Goal: Information Seeking & Learning: Learn about a topic

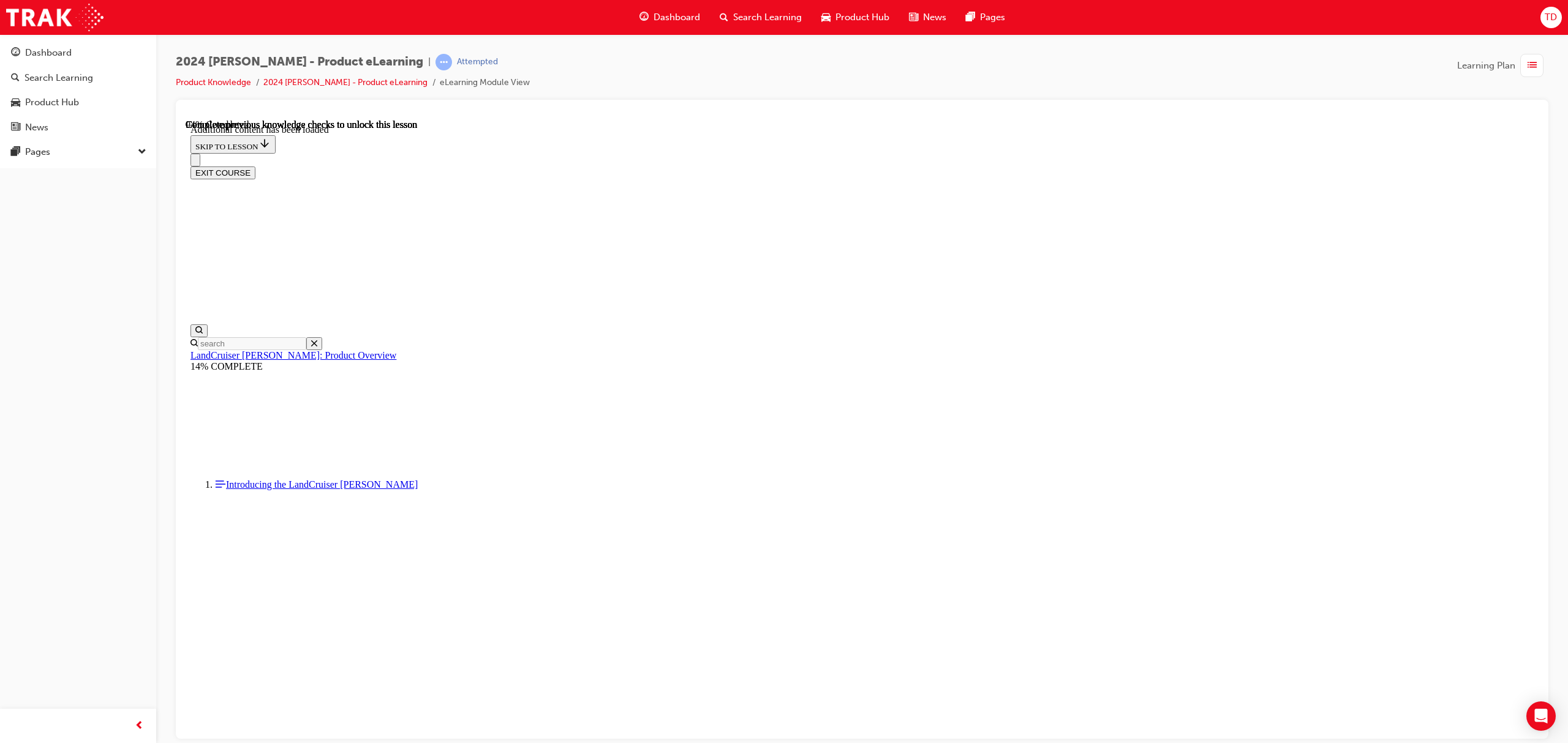
scroll to position [2276, 0]
radio input "true"
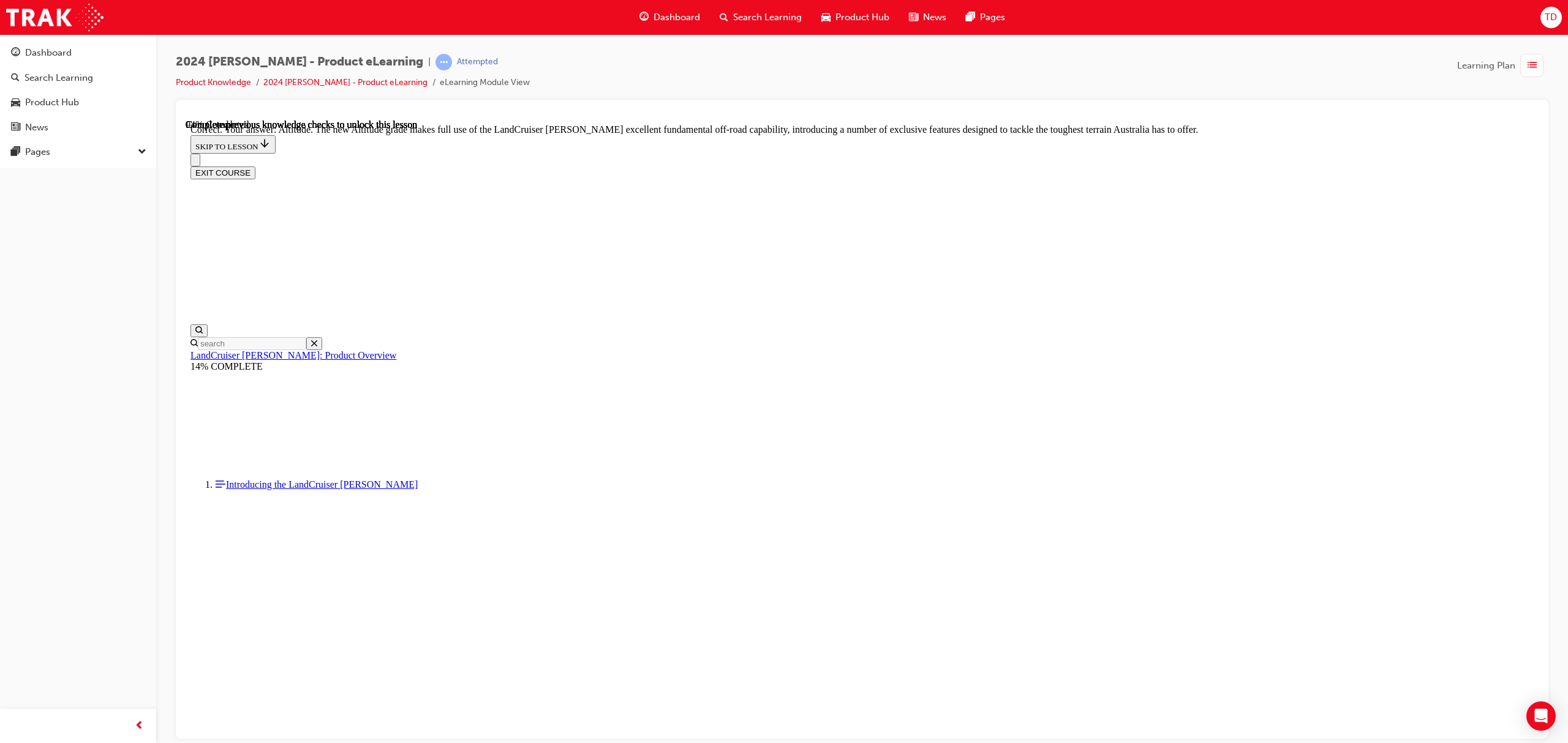
scroll to position [2840, 0]
checkbox input "true"
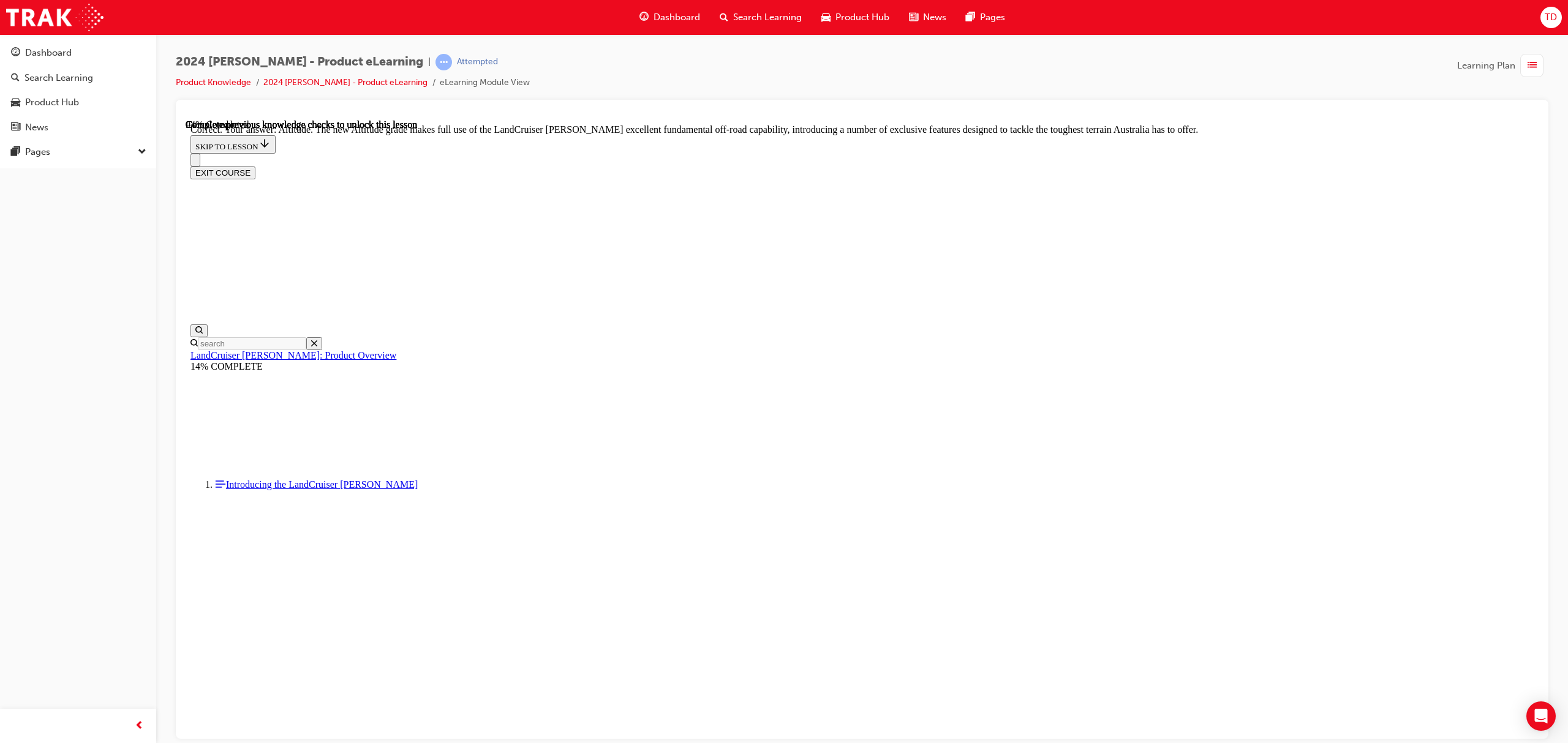
checkbox input "true"
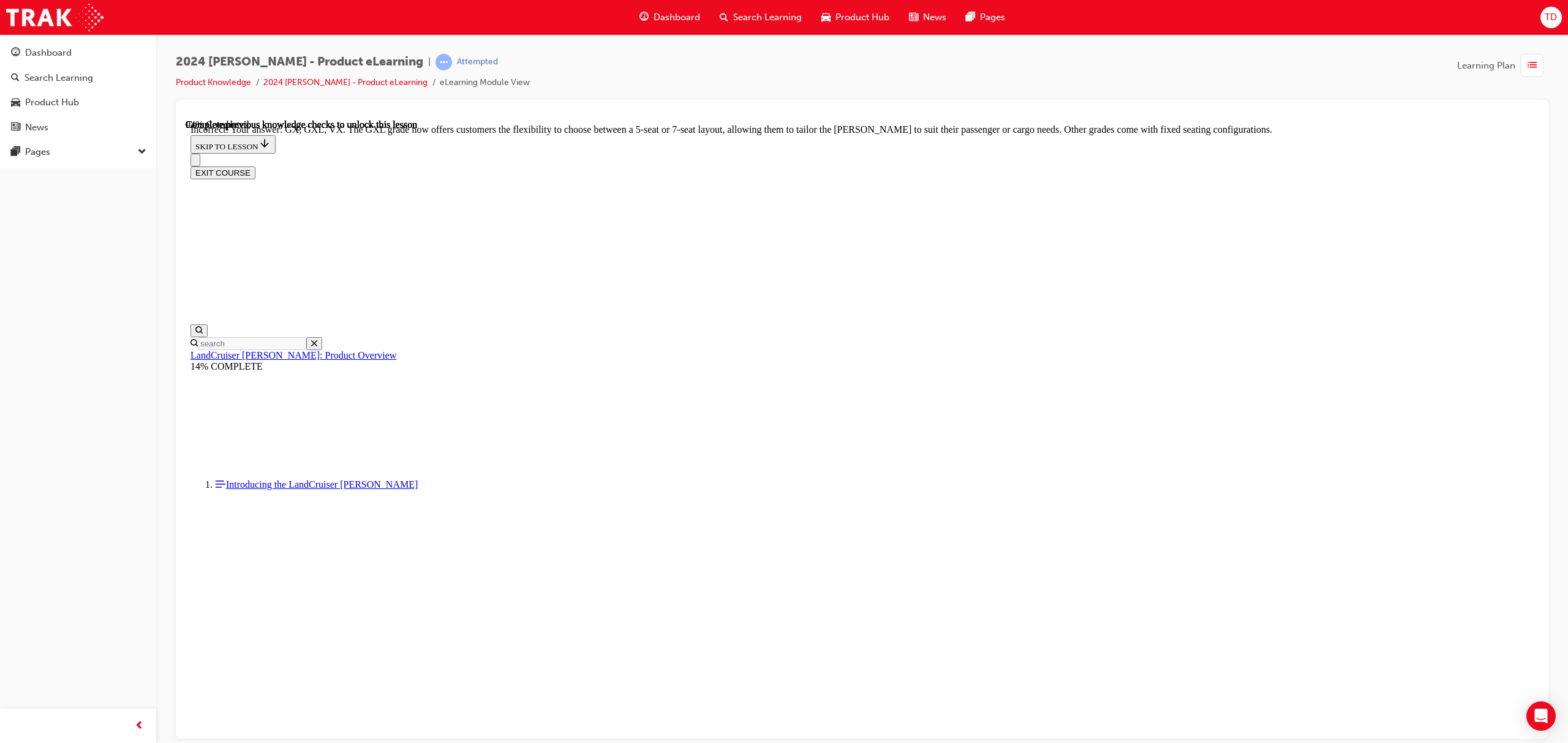
checkbox input "false"
drag, startPoint x: 801, startPoint y: 470, endPoint x: 802, endPoint y: 503, distance: 33.0
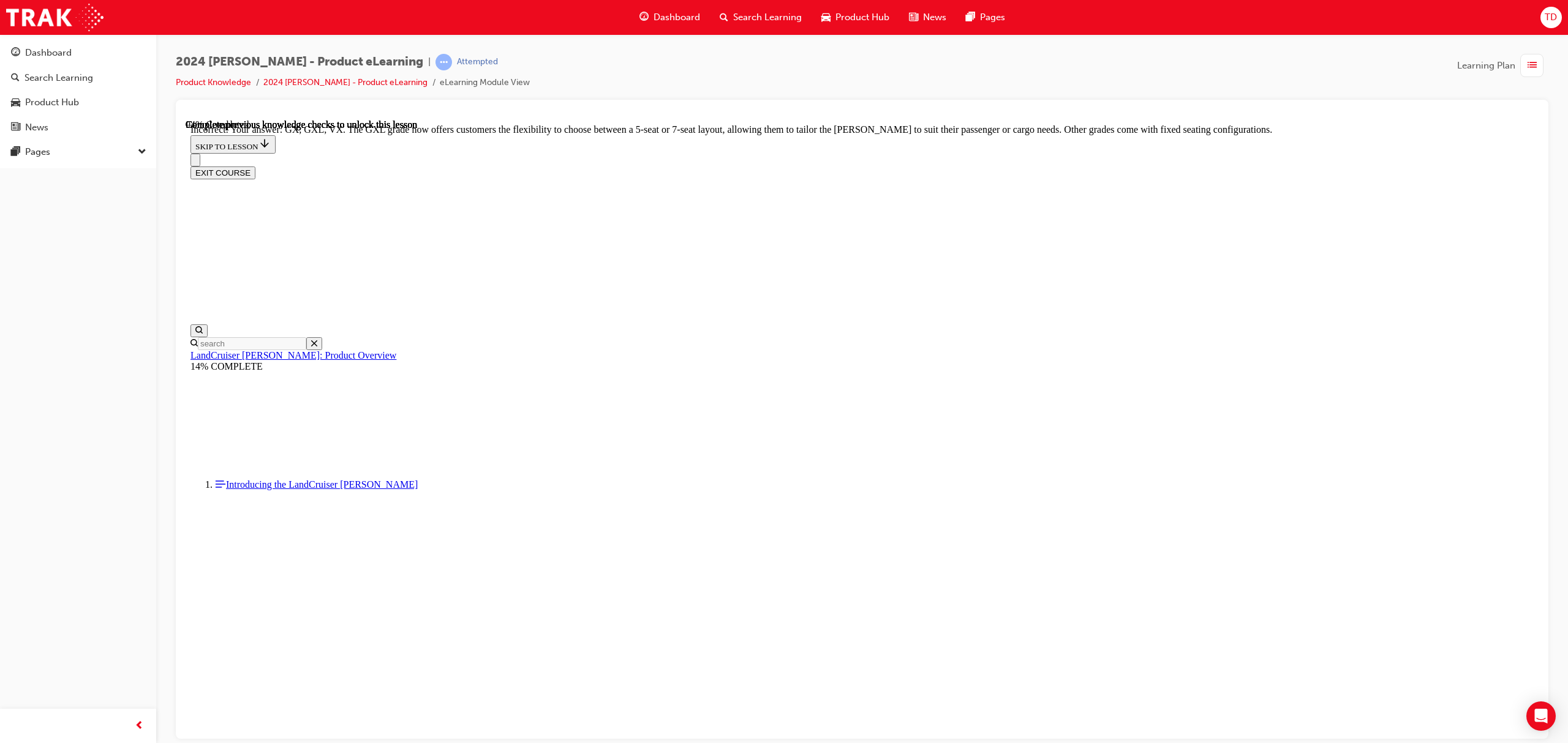
checkbox input "false"
checkbox input "true"
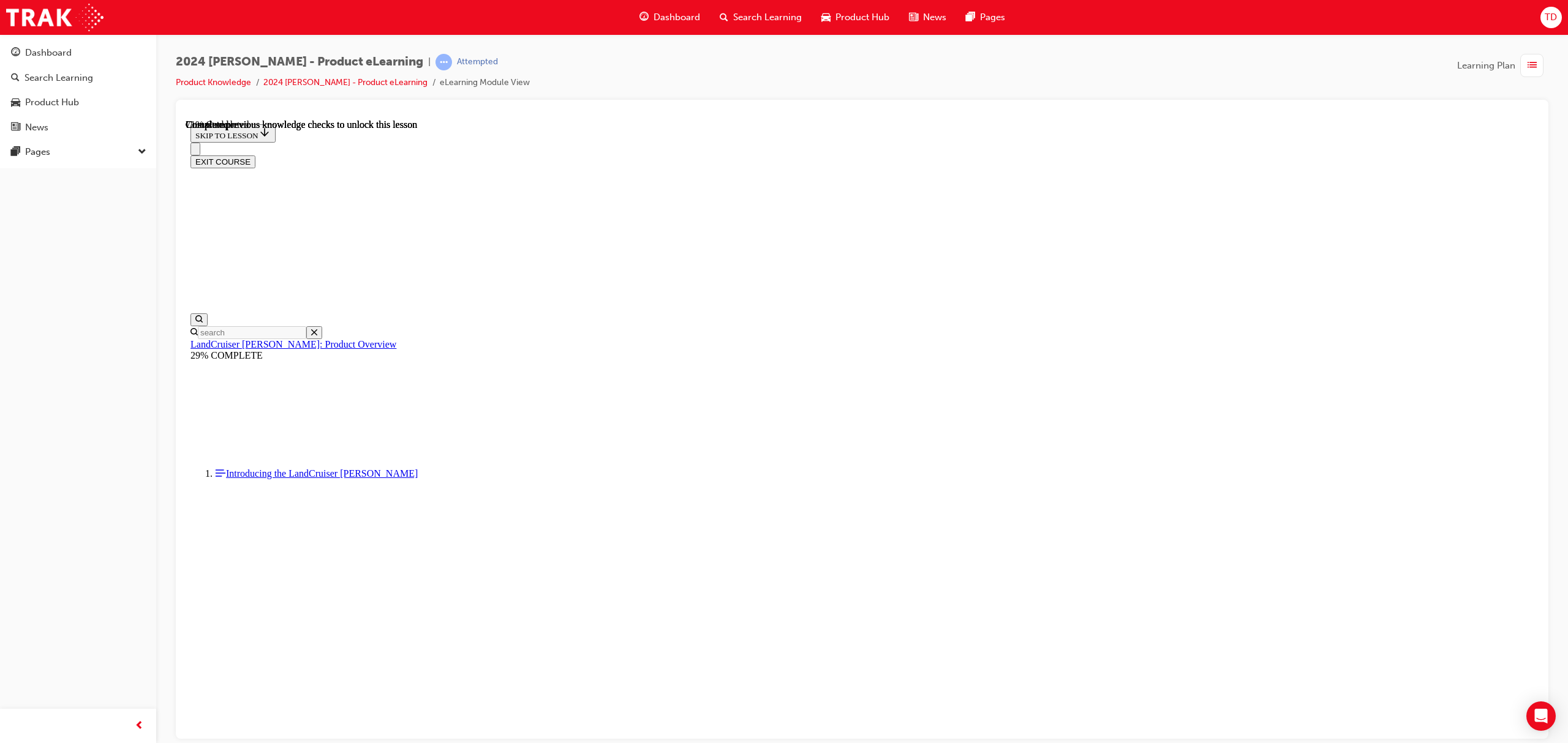
scroll to position [2607, 0]
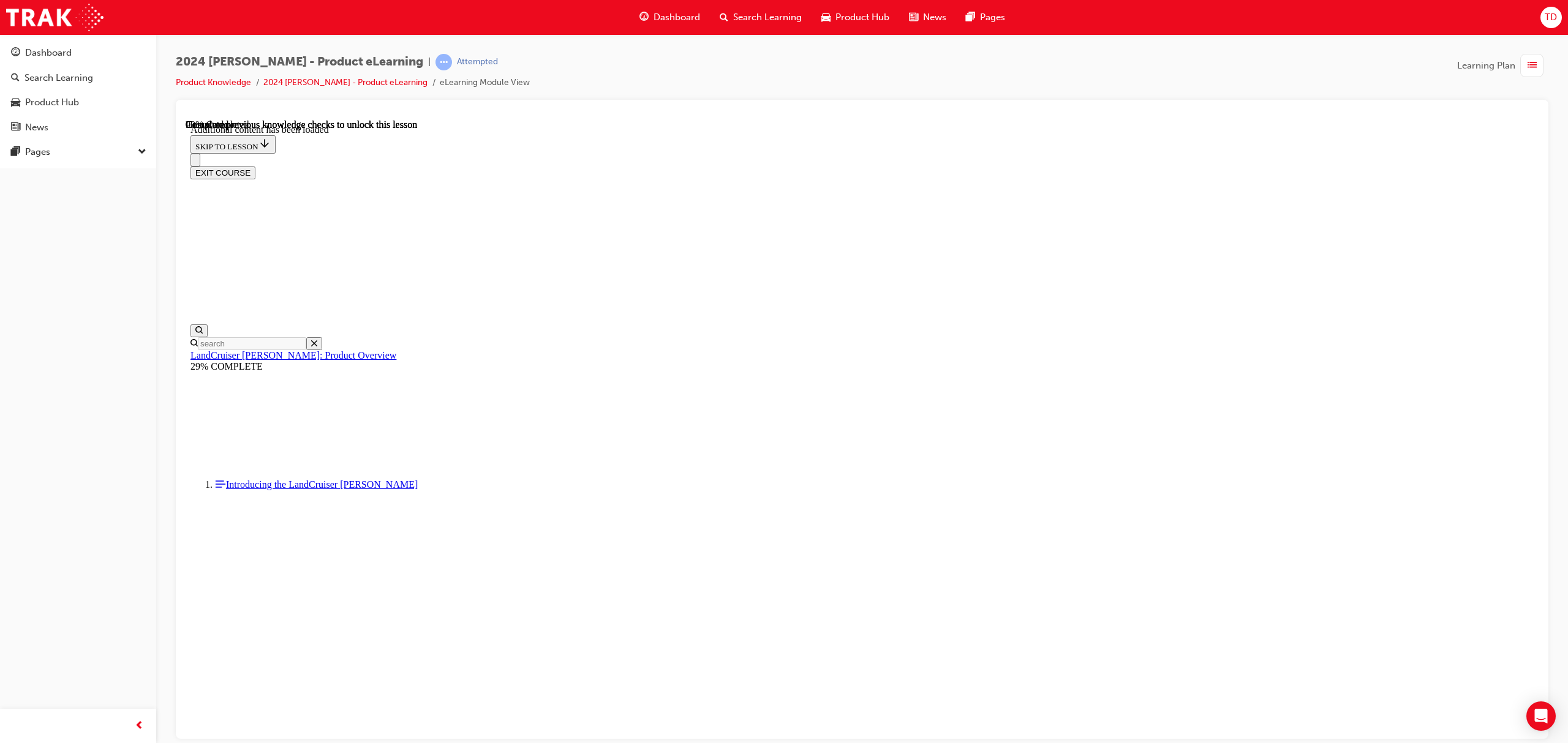
scroll to position [3096, 0]
radio input "true"
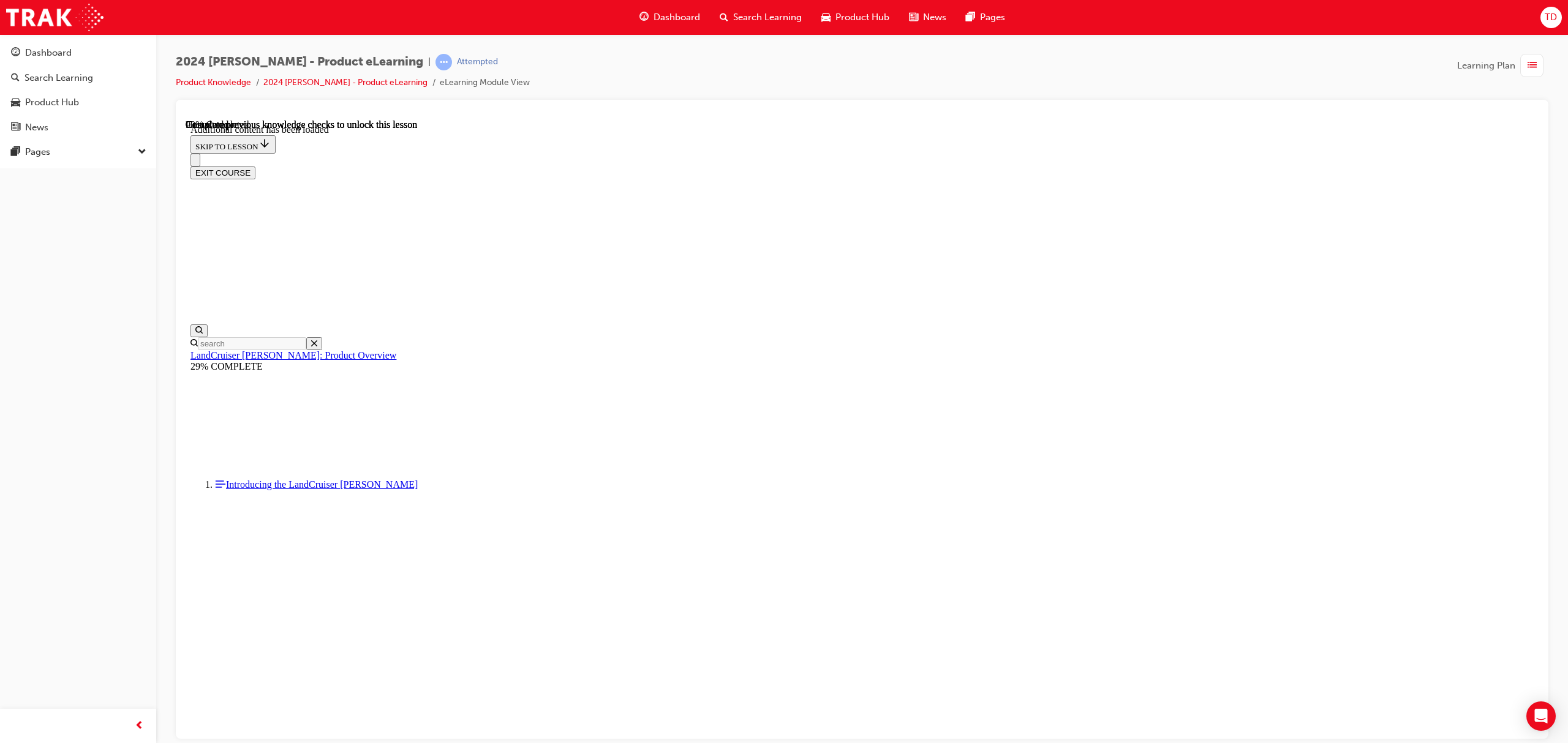
radio input "true"
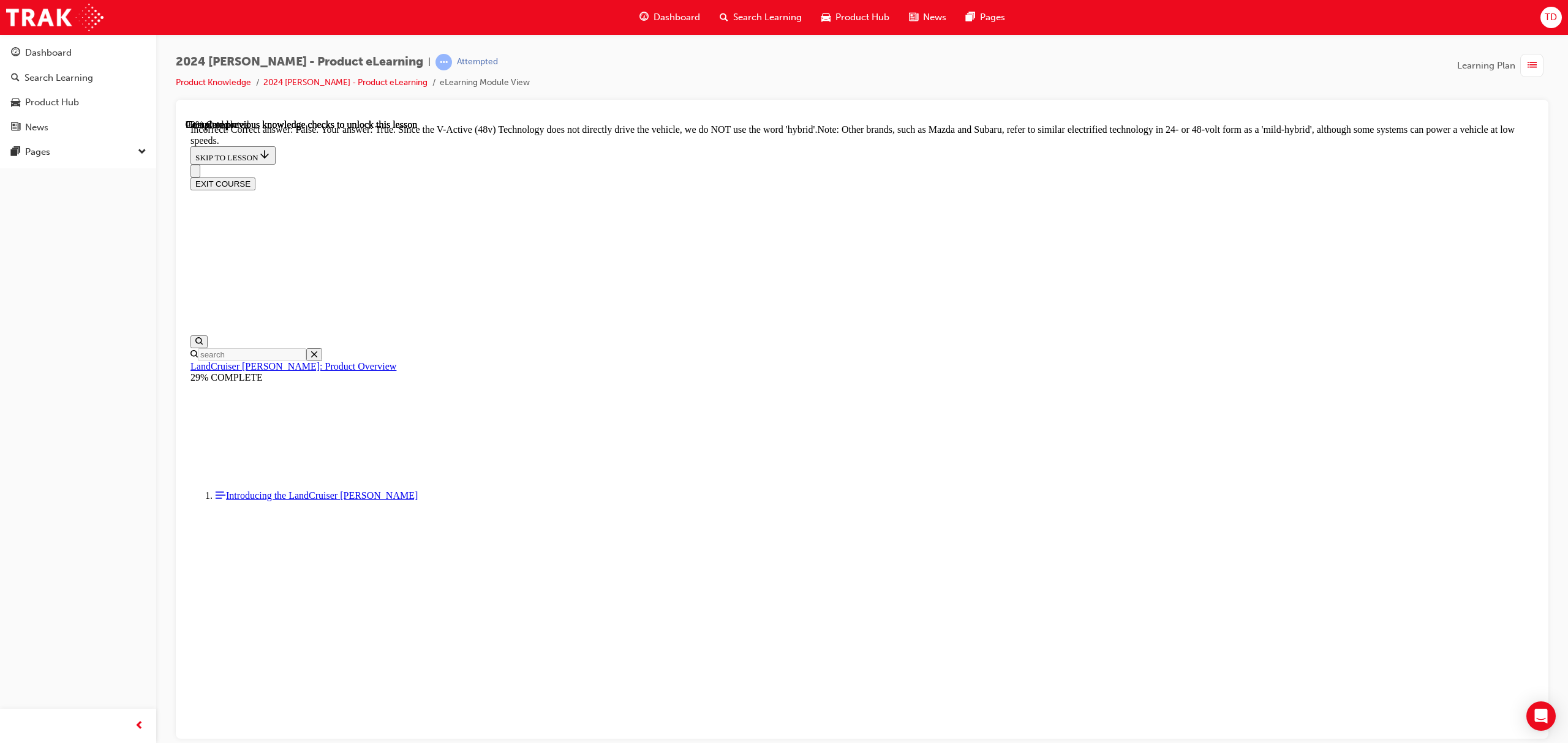
scroll to position [3341, 0]
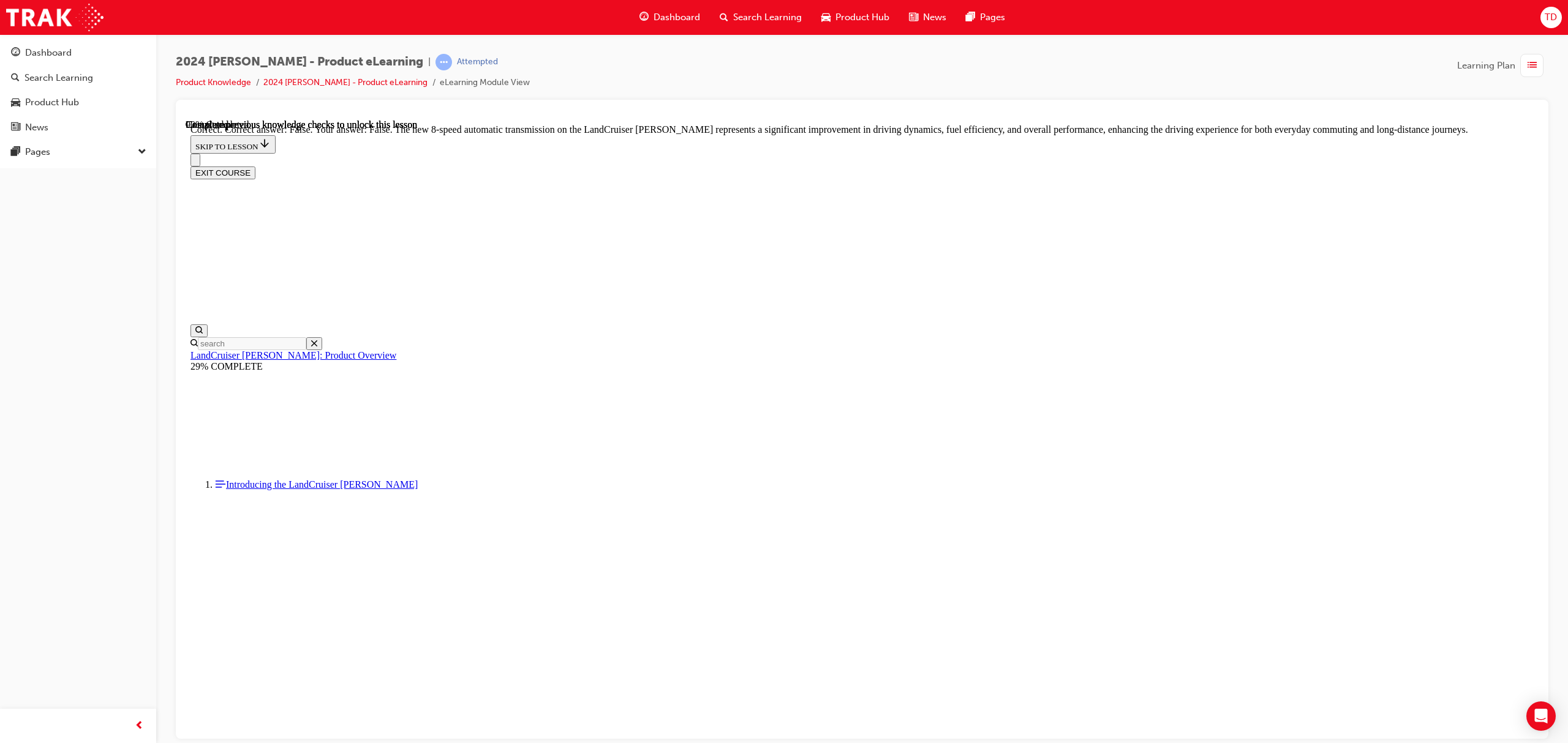
scroll to position [3830, 0]
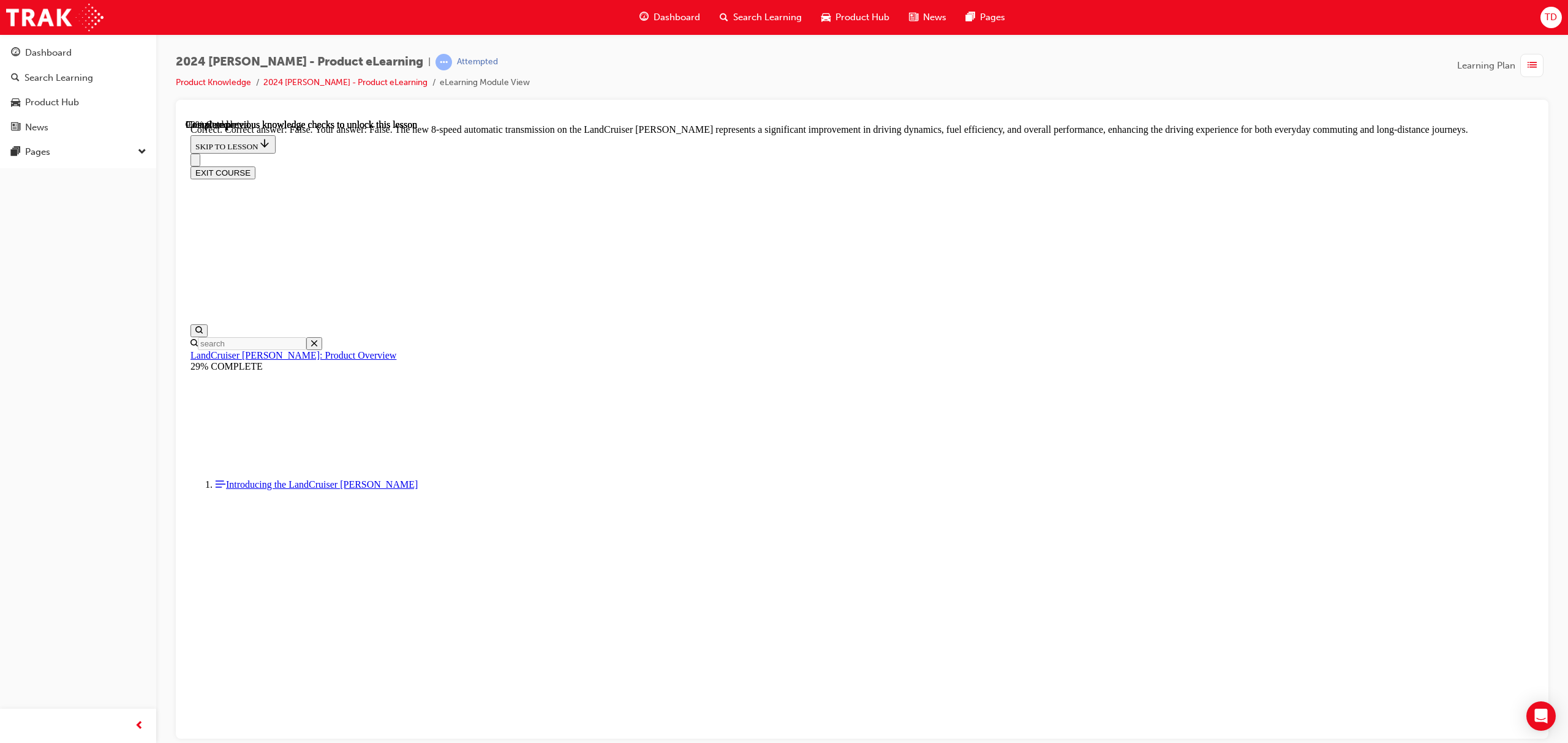
radio input "true"
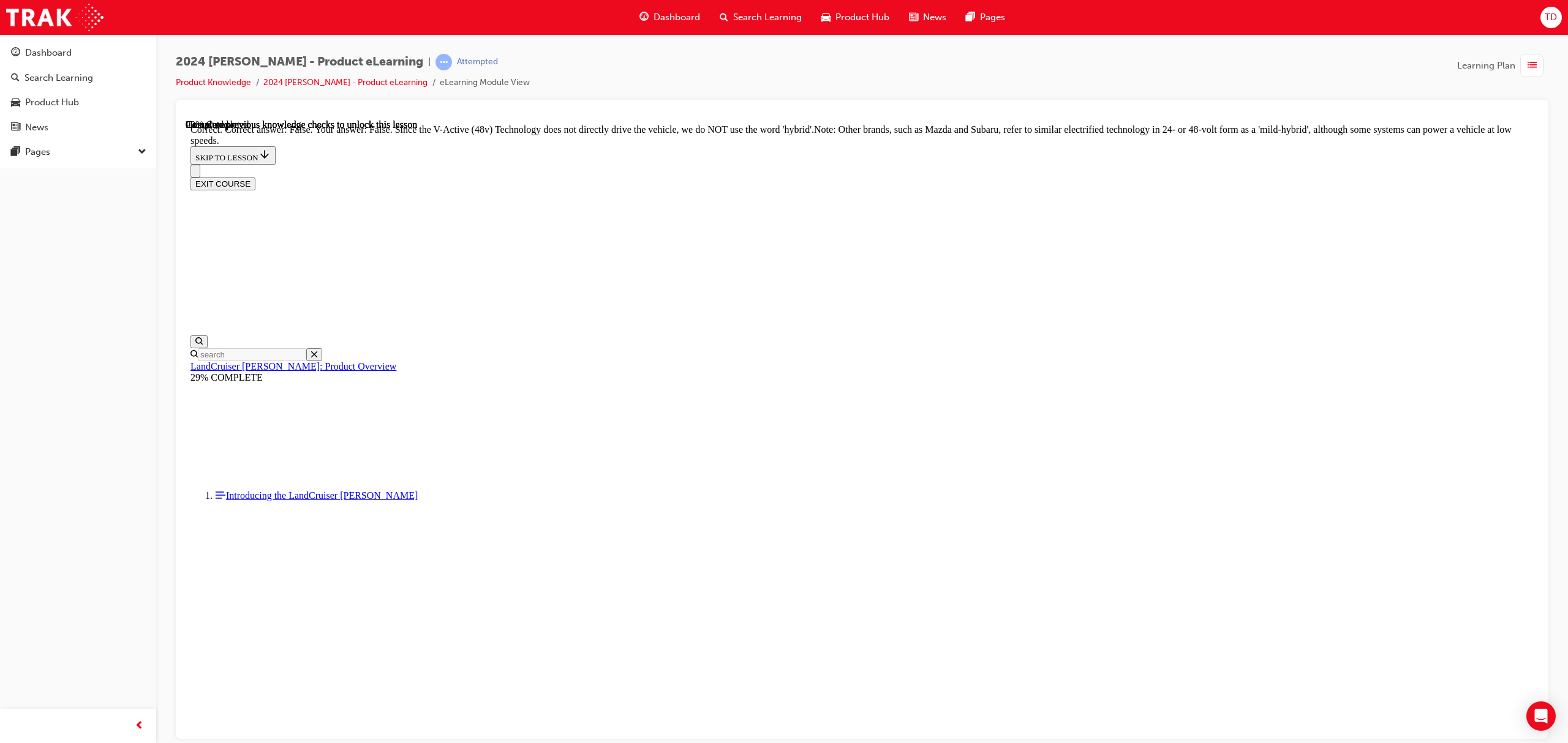
scroll to position [4076, 0]
radio input "true"
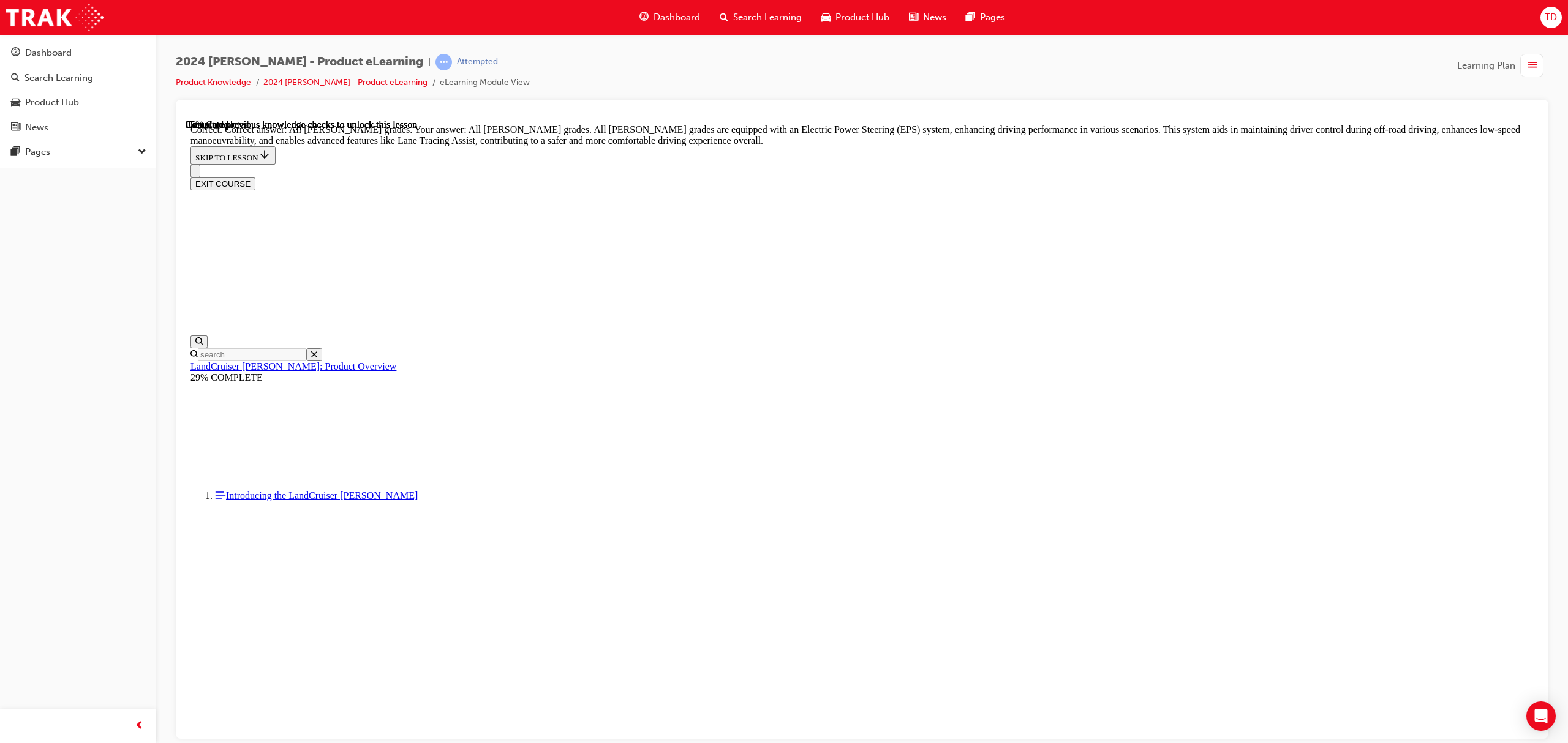
scroll to position [4408, 0]
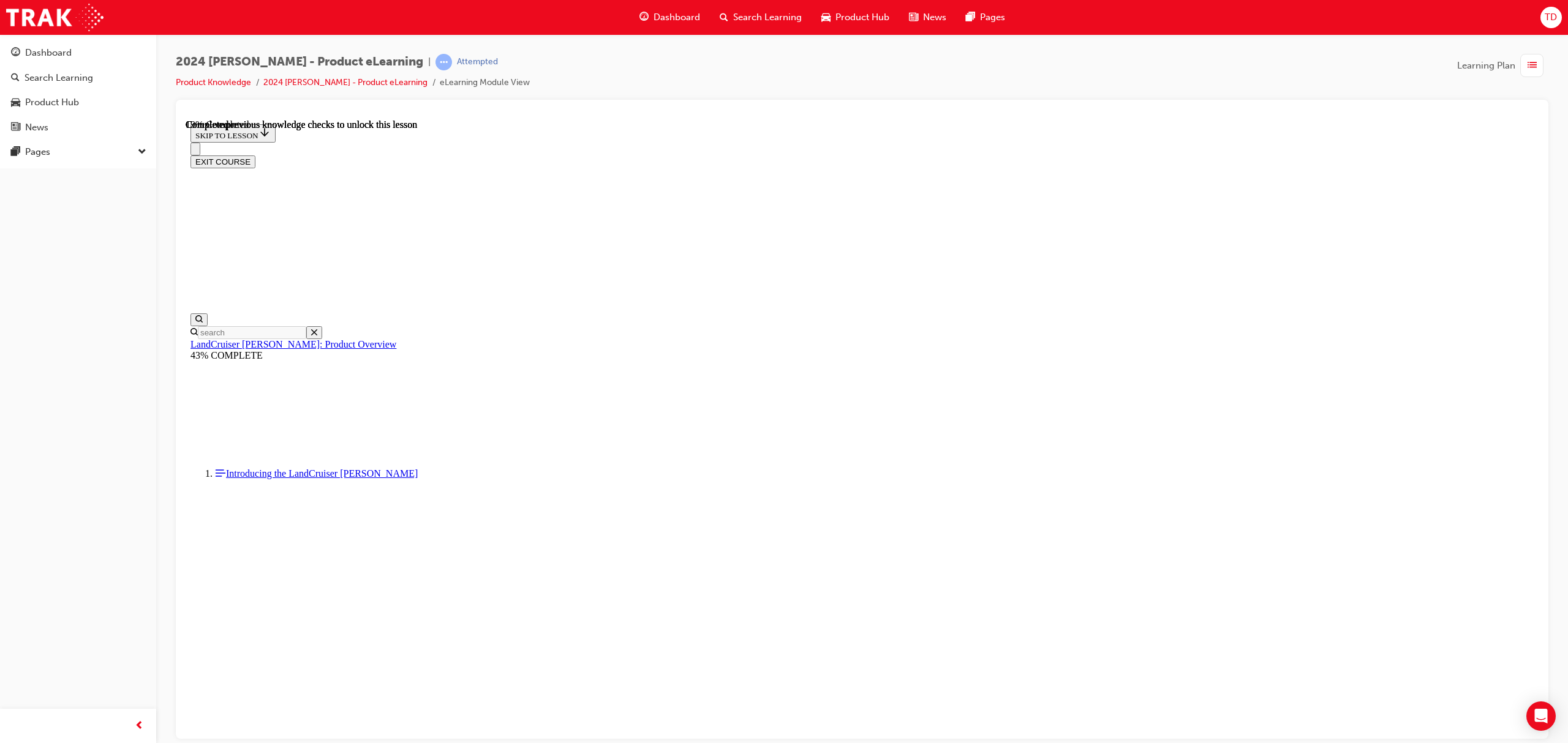
scroll to position [900, 0]
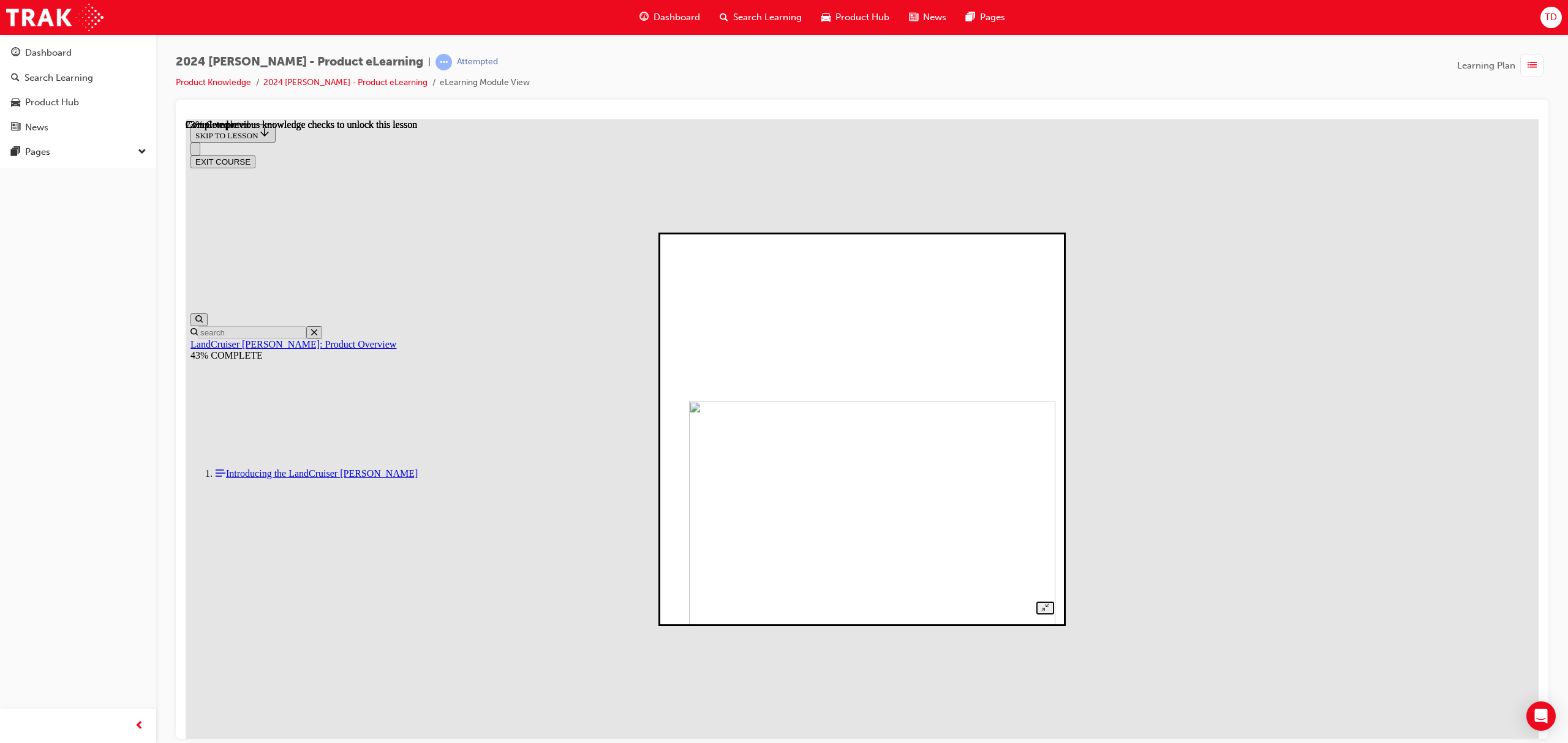
click at [848, 407] on img at bounding box center [872, 583] width 366 height 367
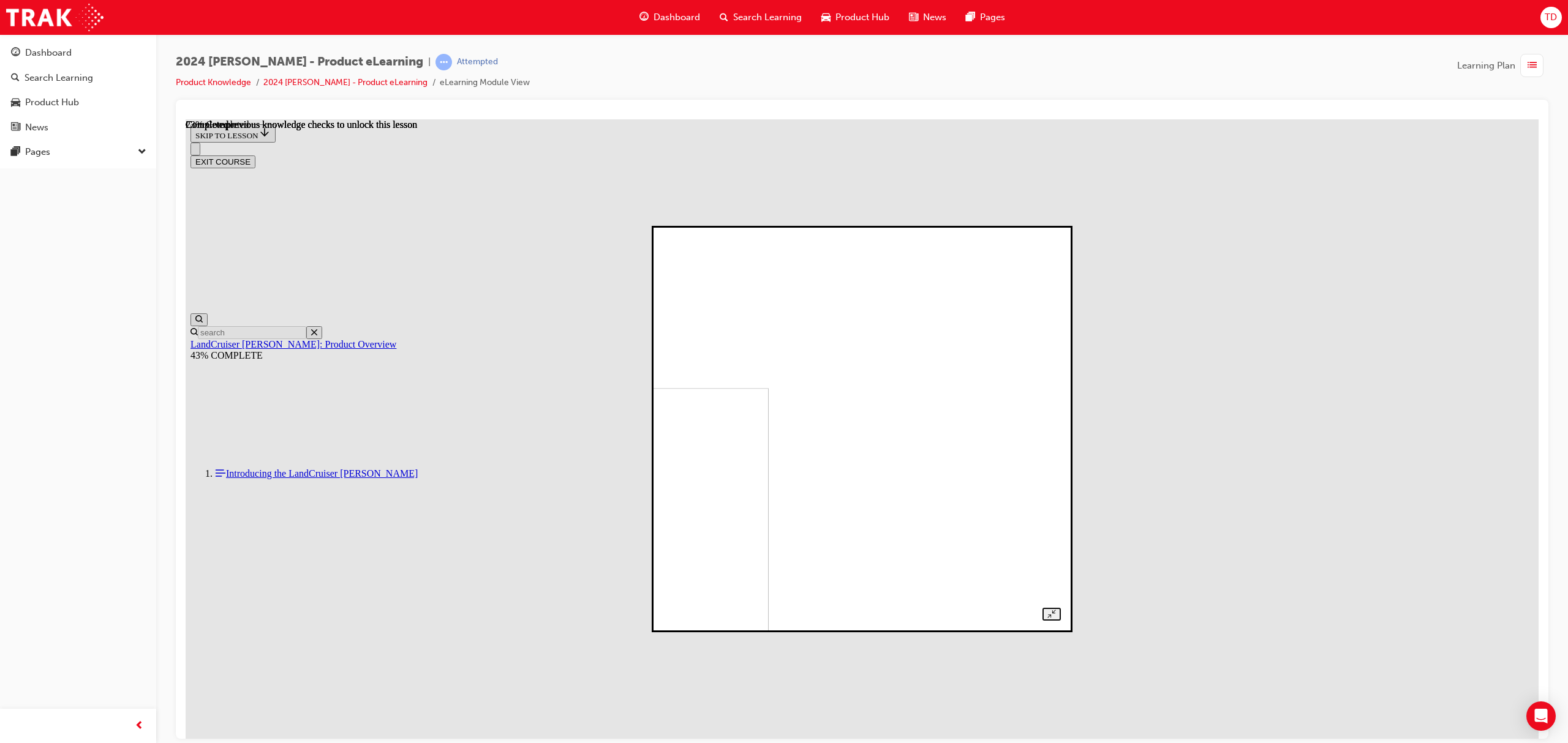
click at [769, 388] on img at bounding box center [578, 577] width 379 height 379
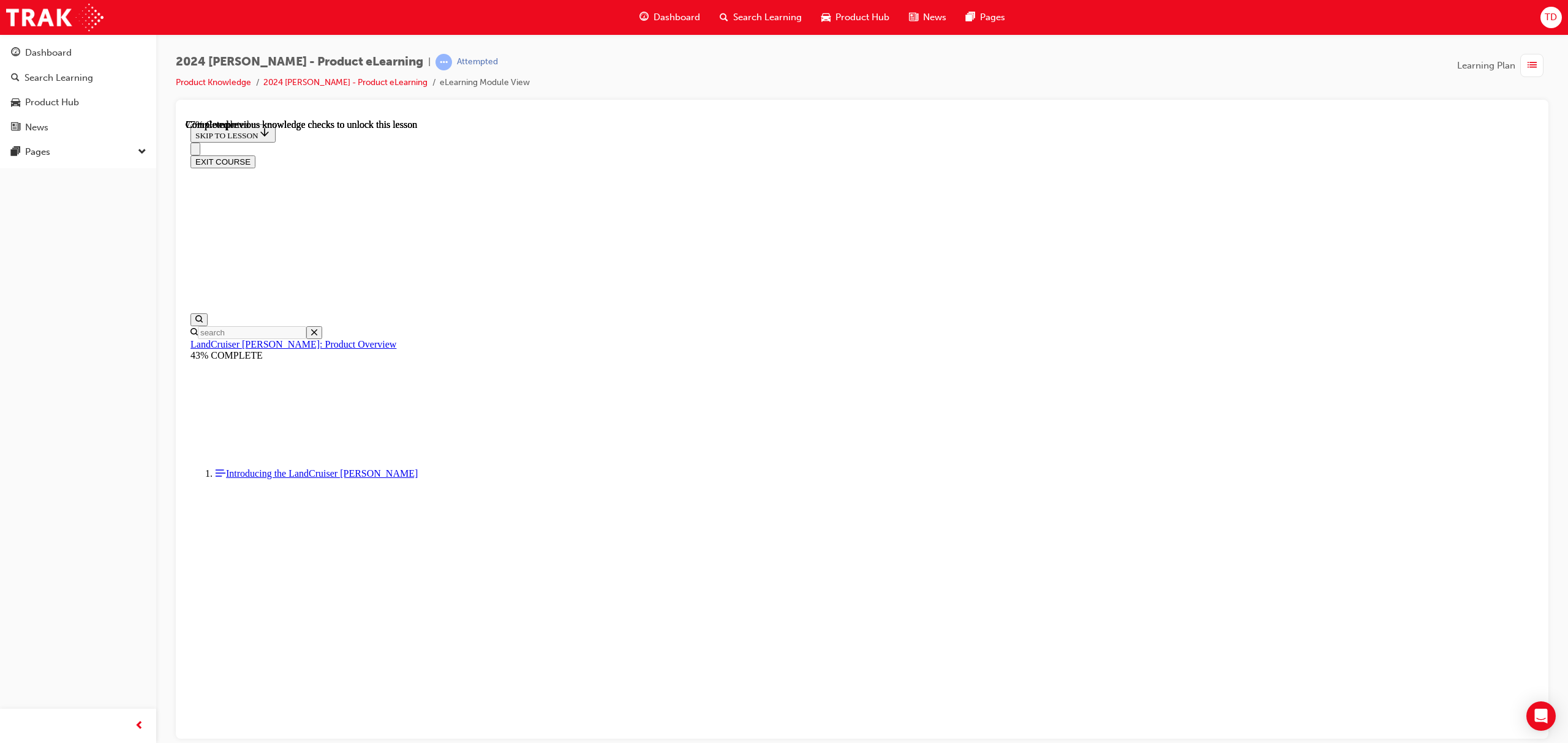
scroll to position [3768, 0]
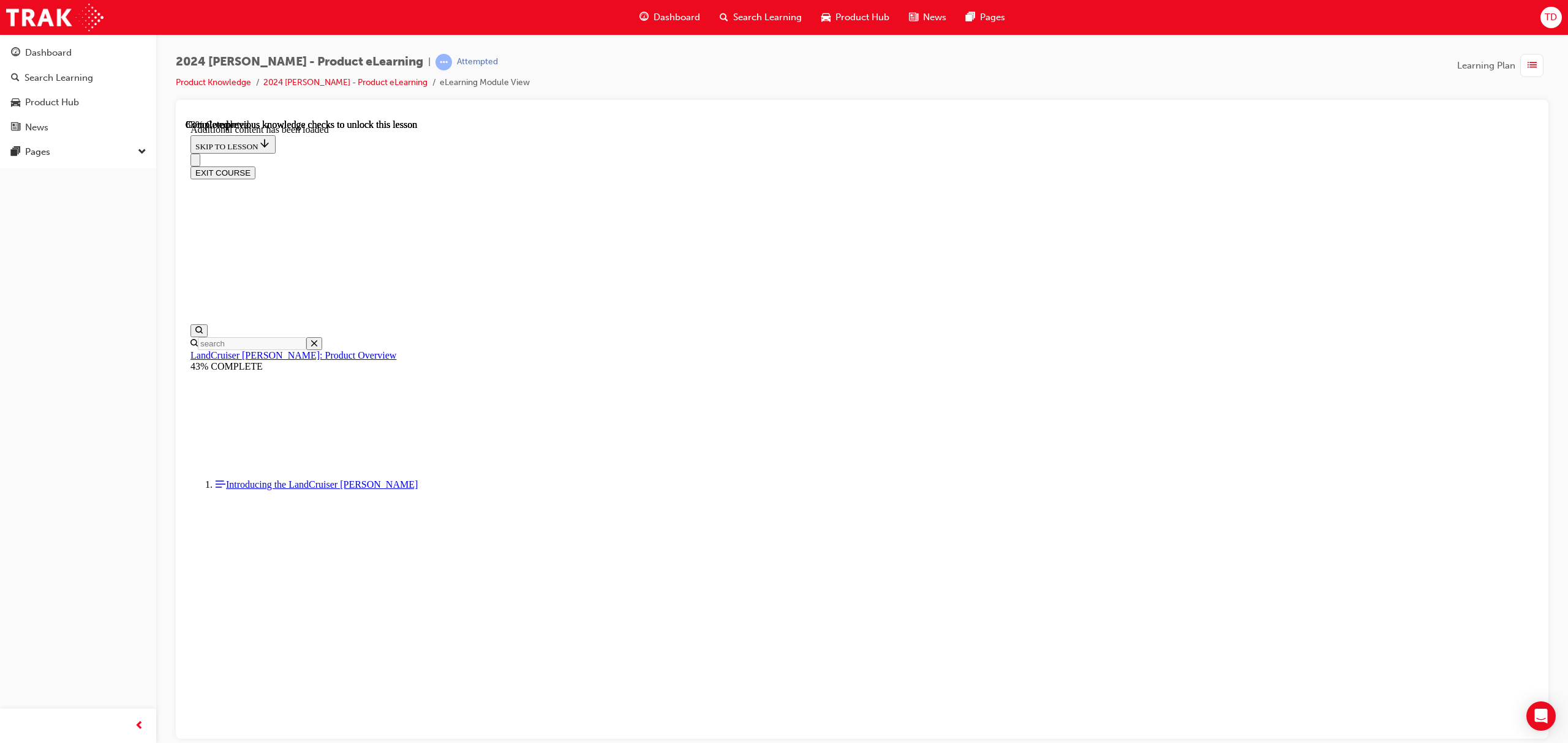
scroll to position [4252, 0]
checkbox input "true"
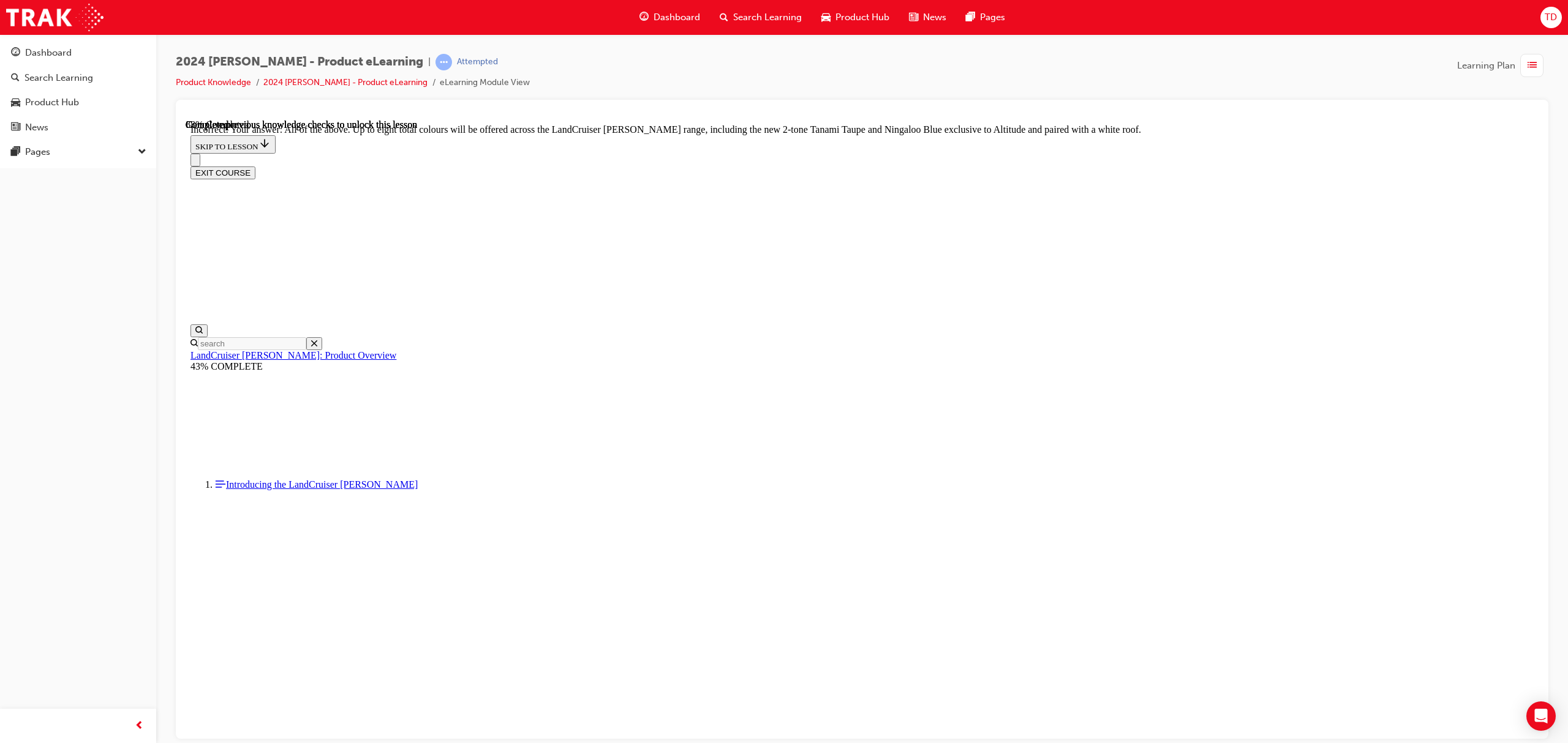
scroll to position [4423, 0]
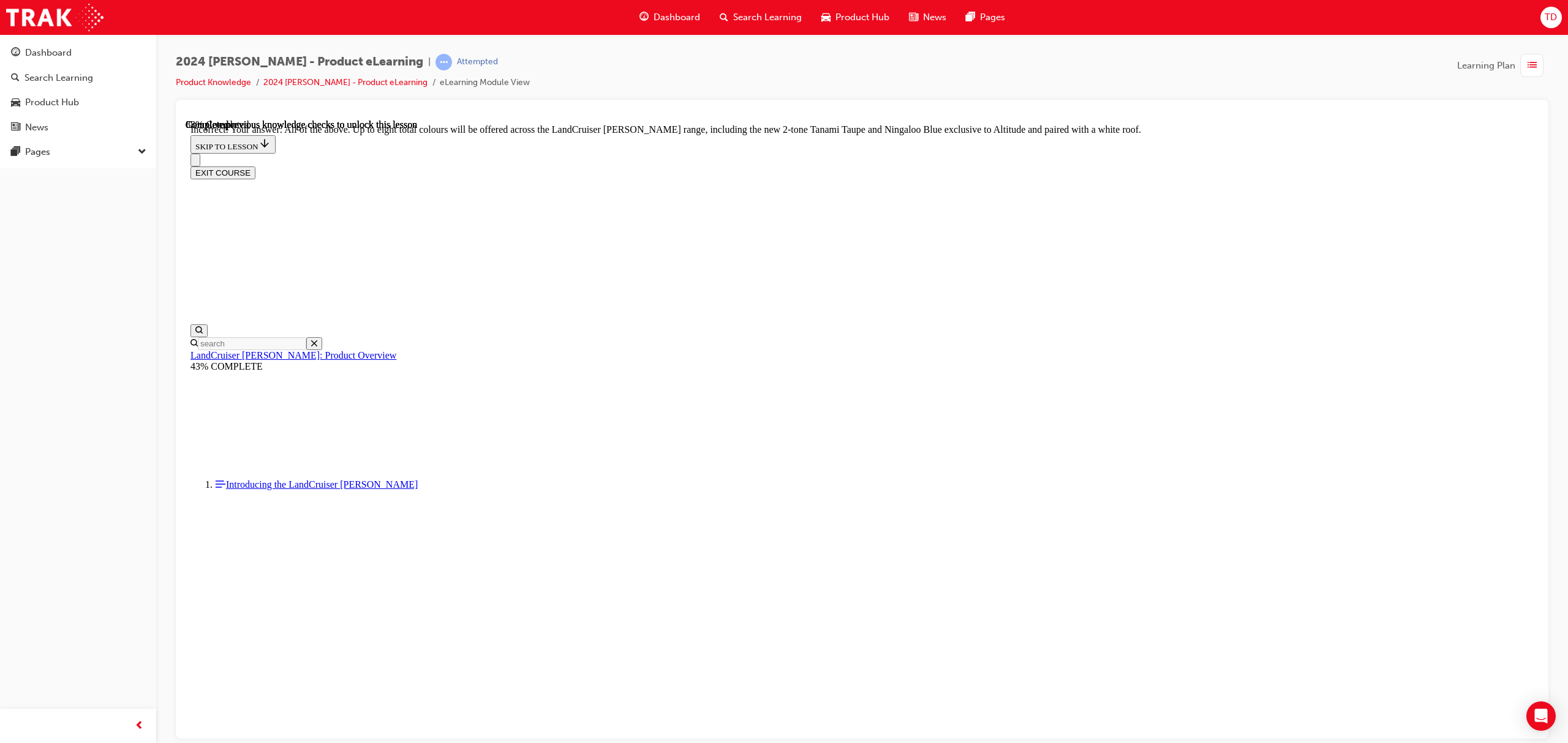
scroll to position [4252, 0]
checkbox input "true"
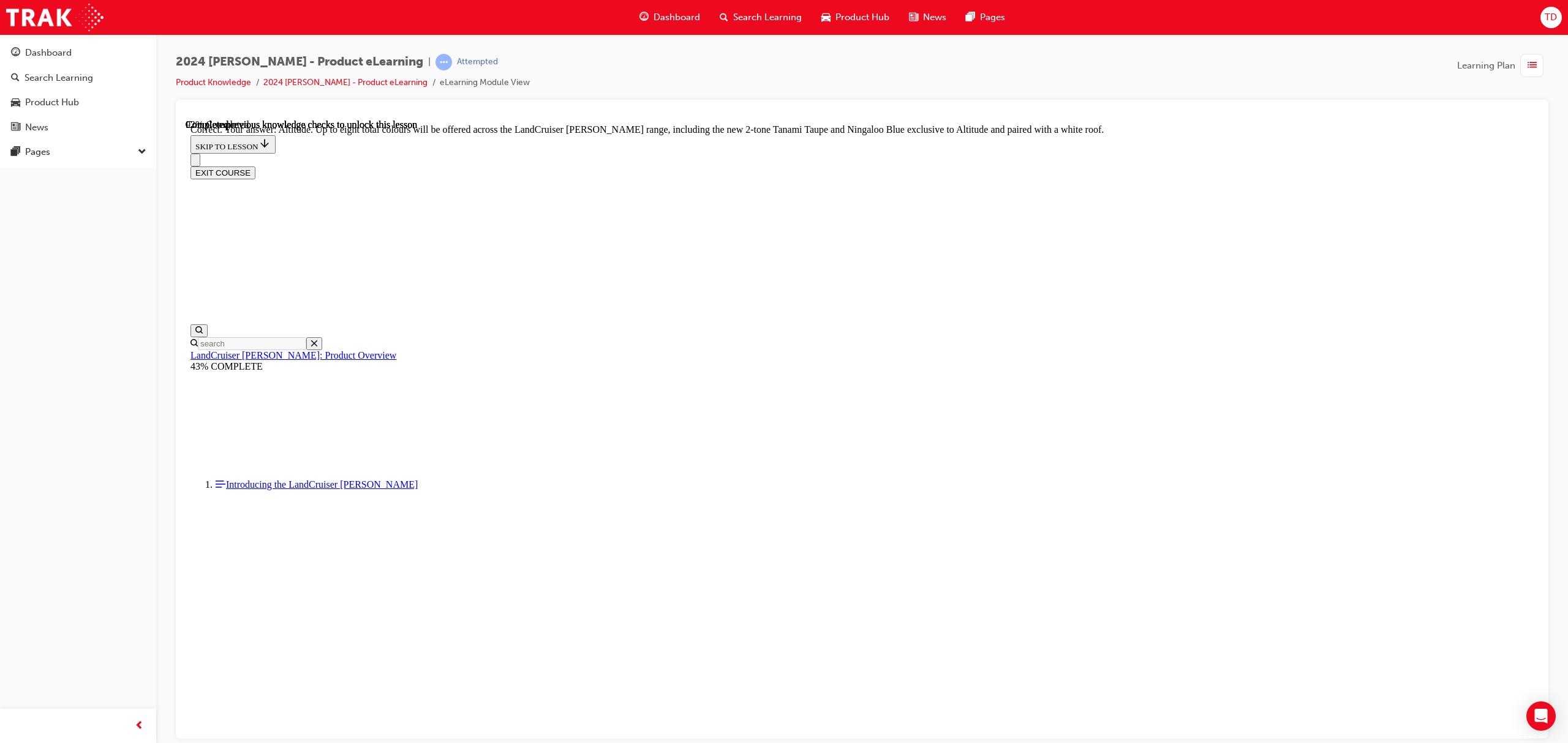
scroll to position [4905, 0]
checkbox input "true"
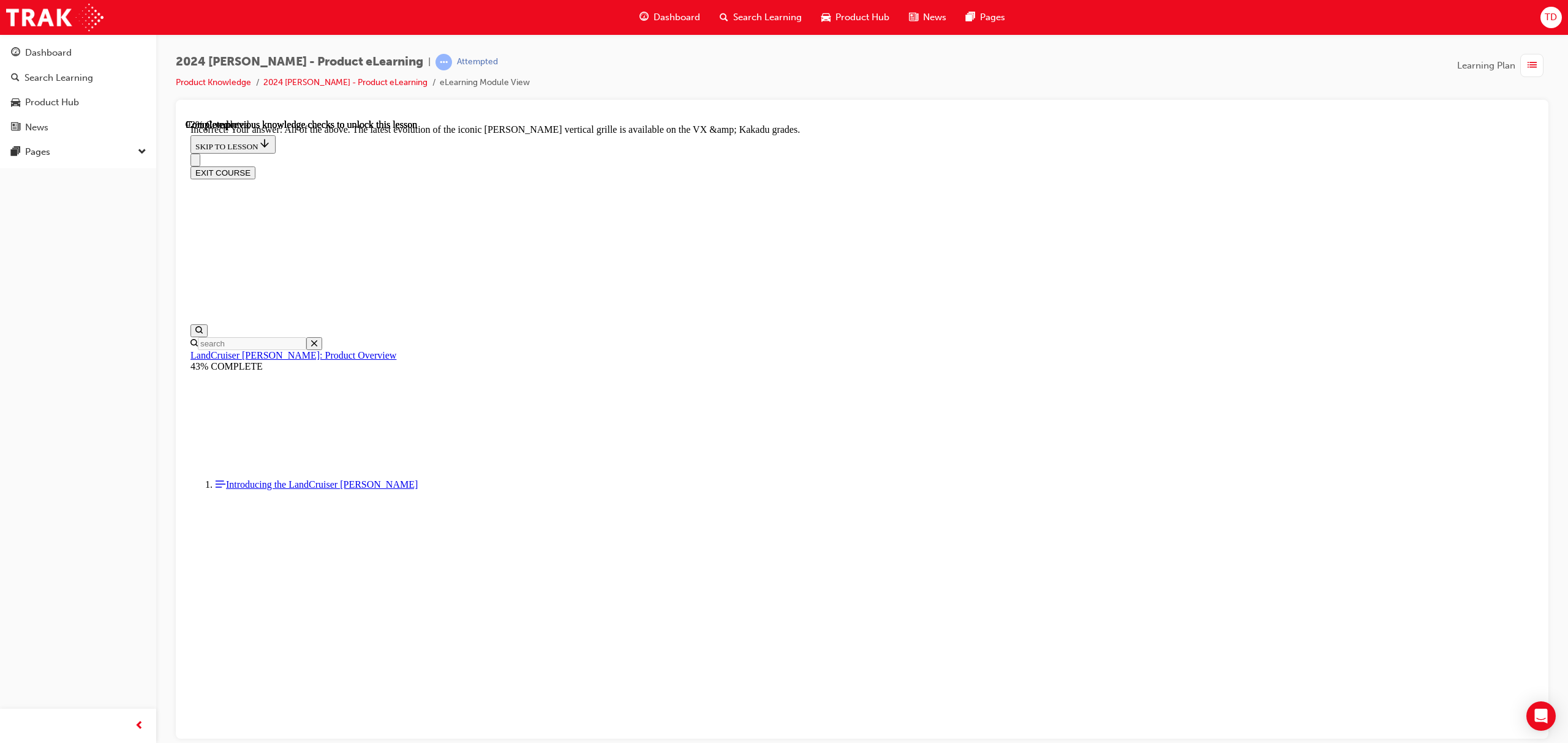
checkbox input "true"
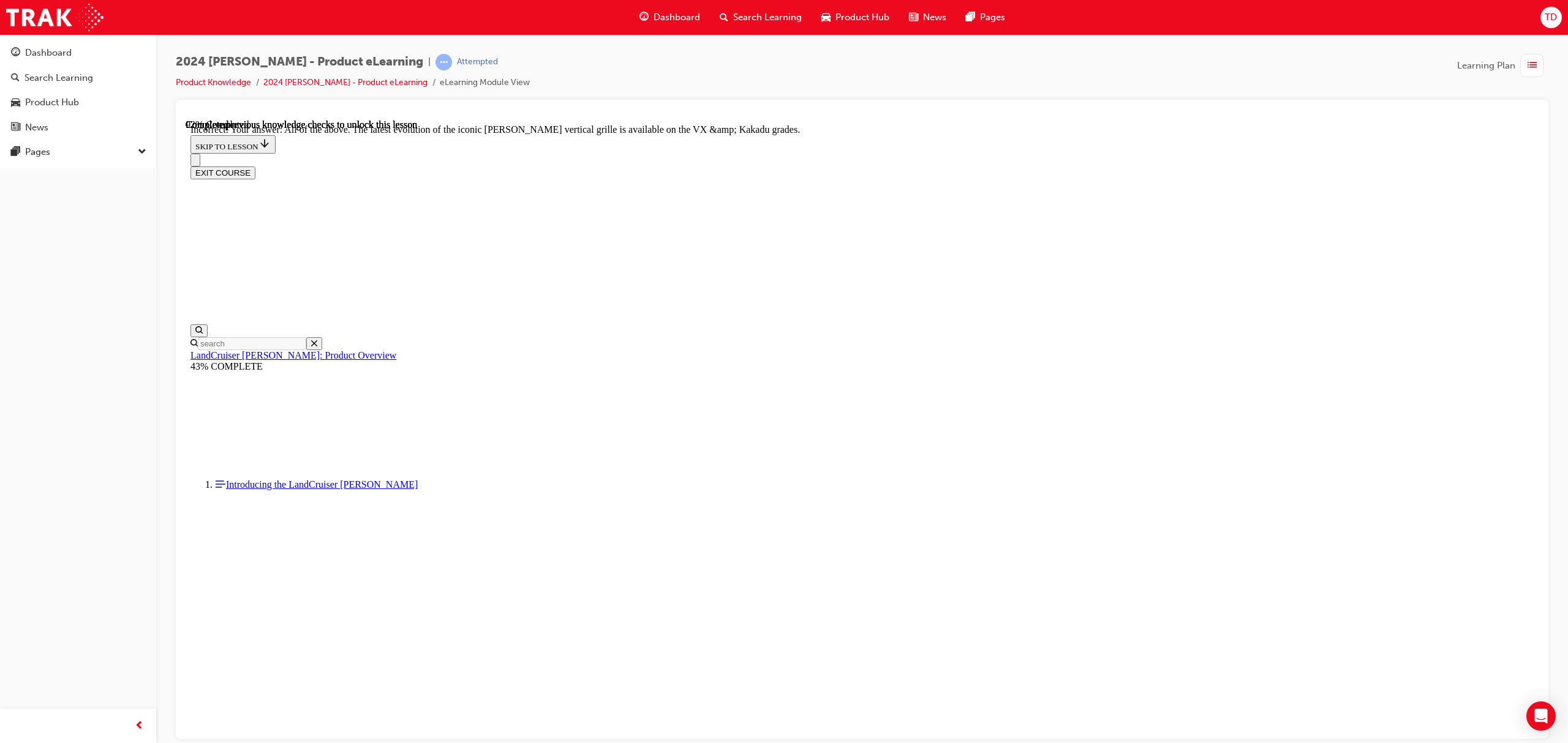
checkbox input "true"
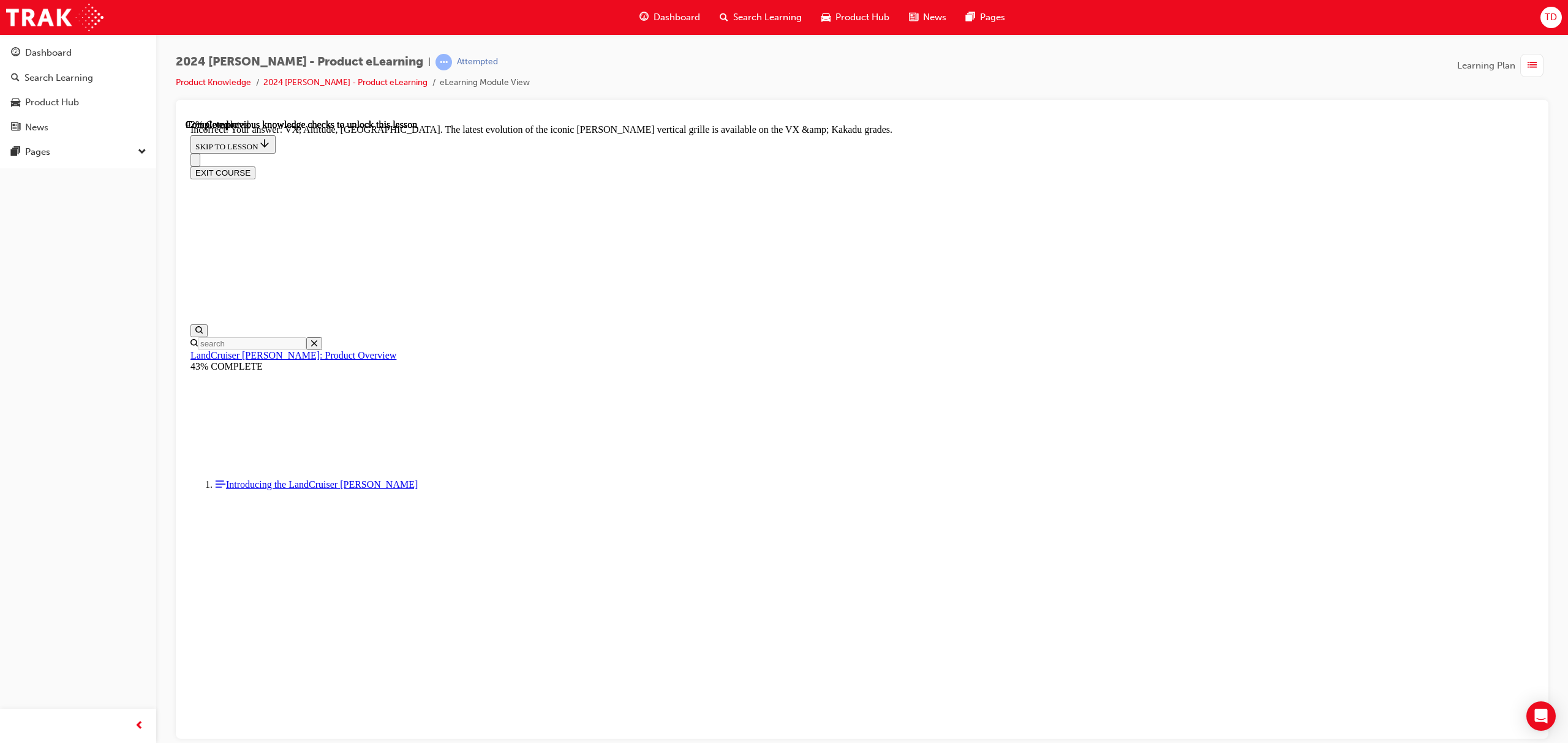
scroll to position [5113, 0]
checkbox input "false"
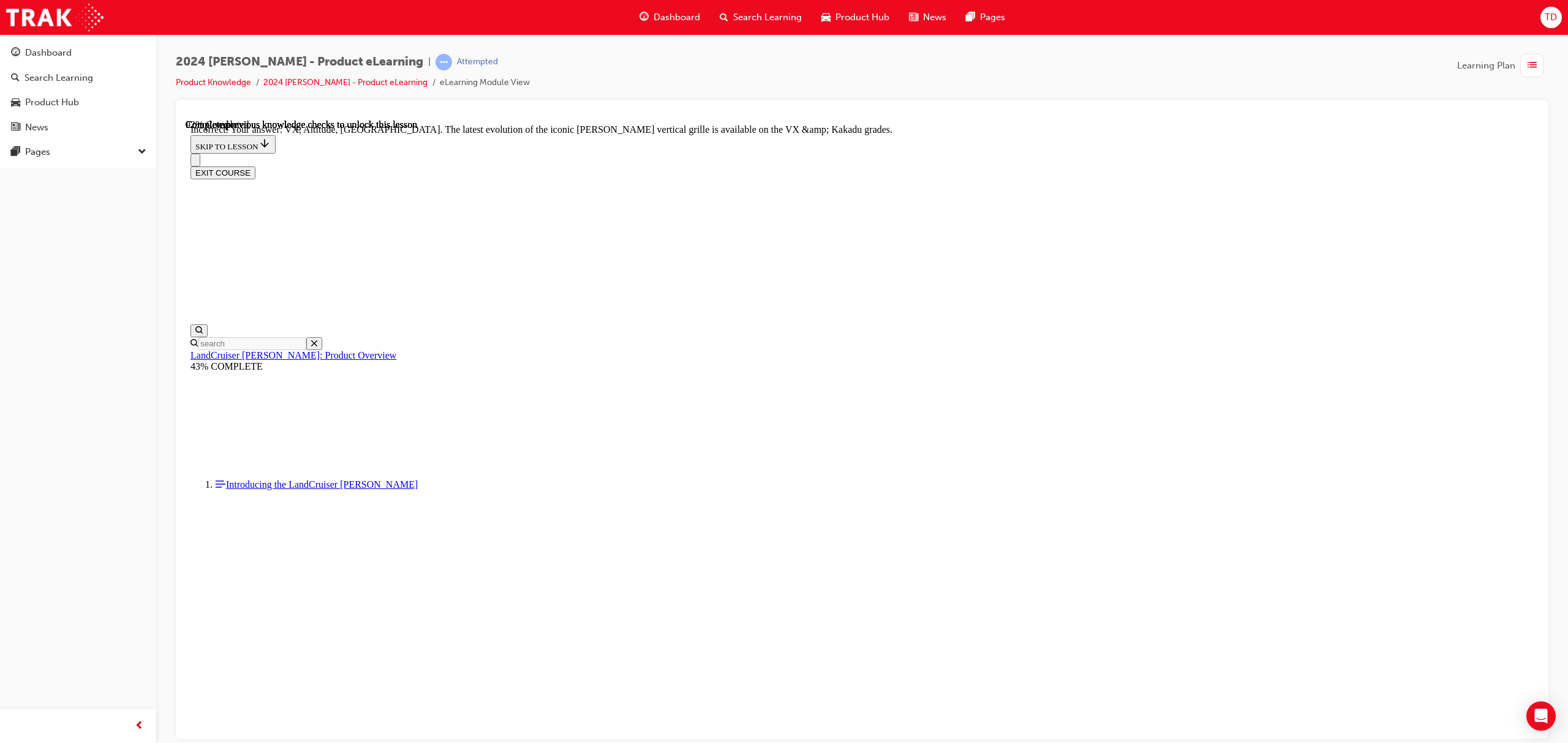
scroll to position [4788, 0]
checkbox input "false"
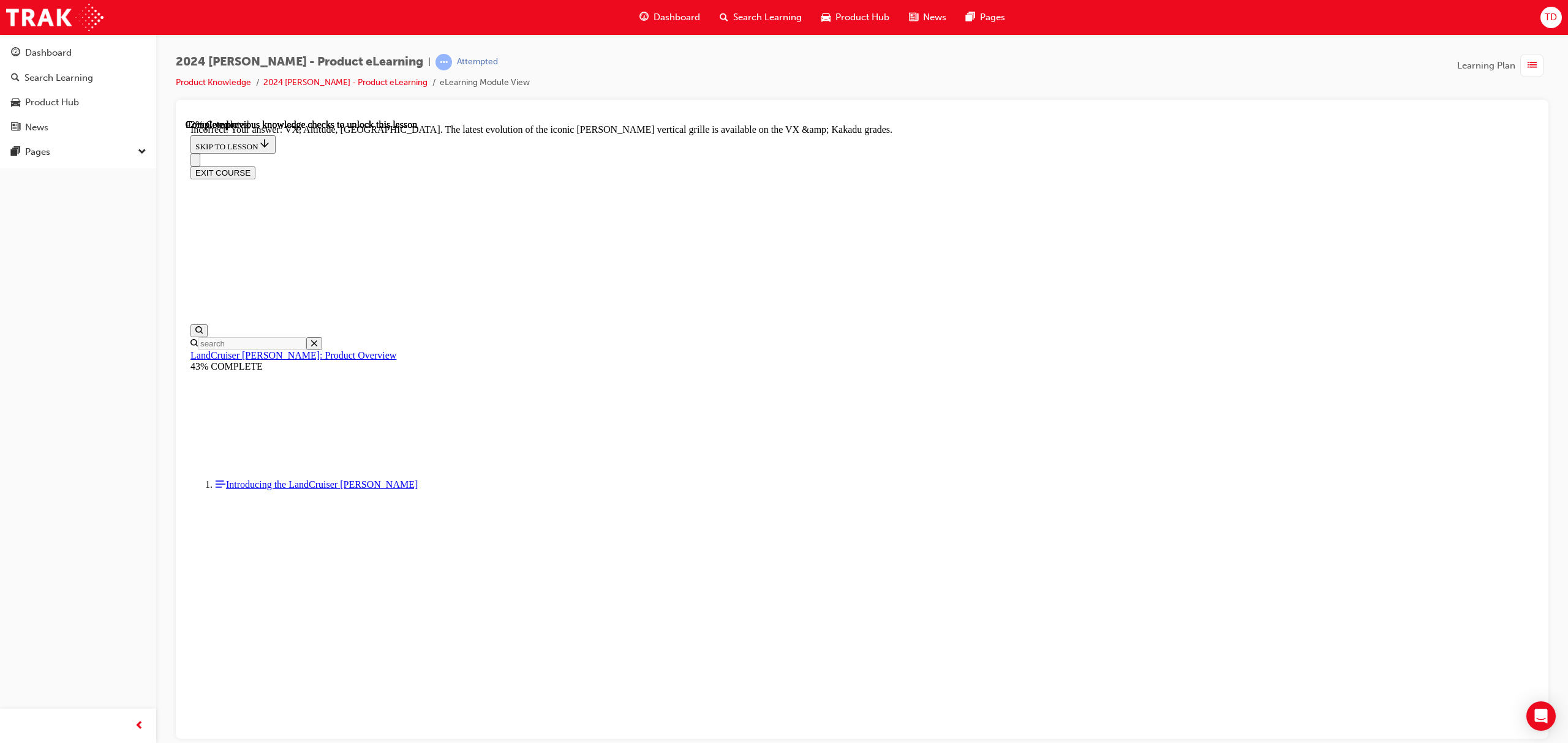
checkbox input "true"
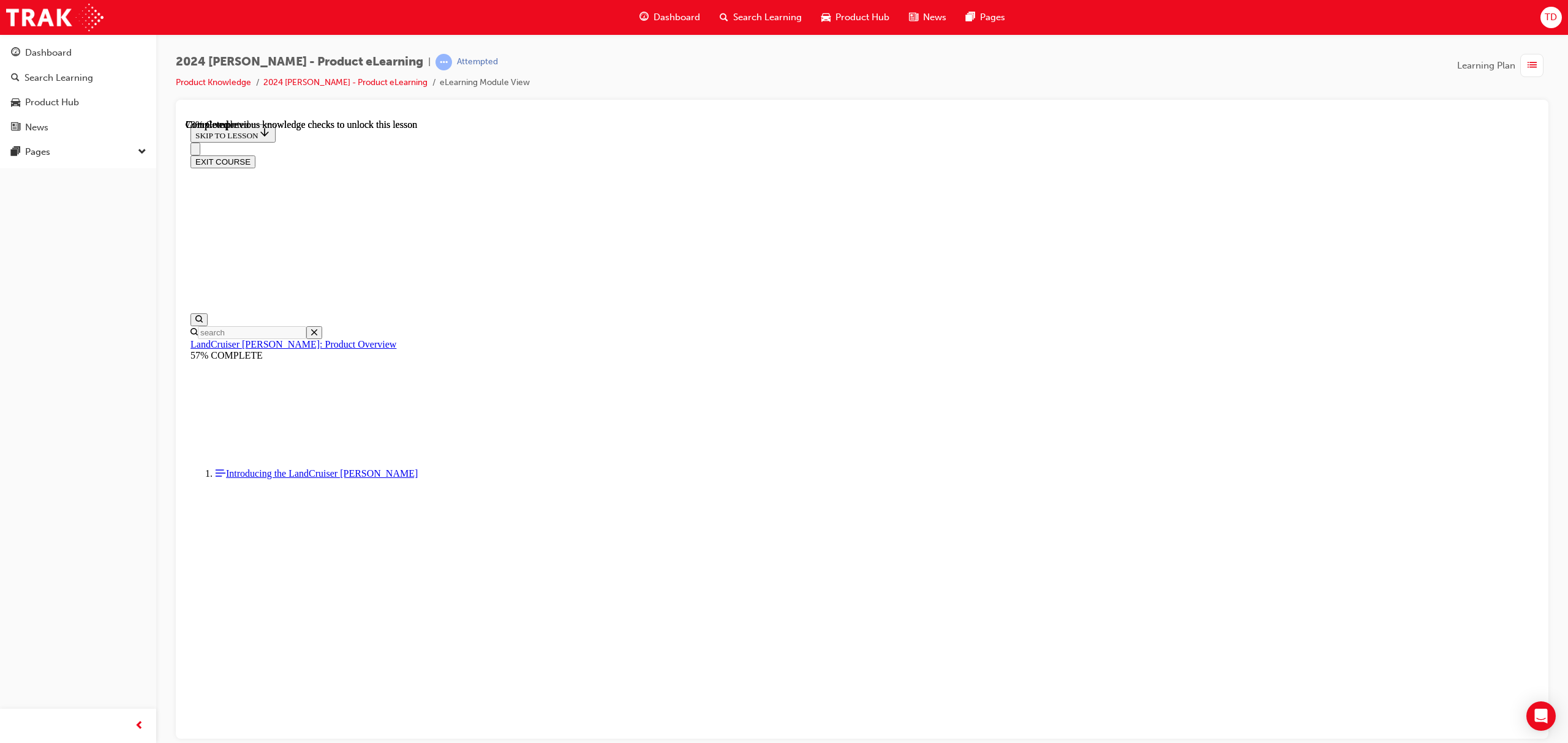
scroll to position [2683, 0]
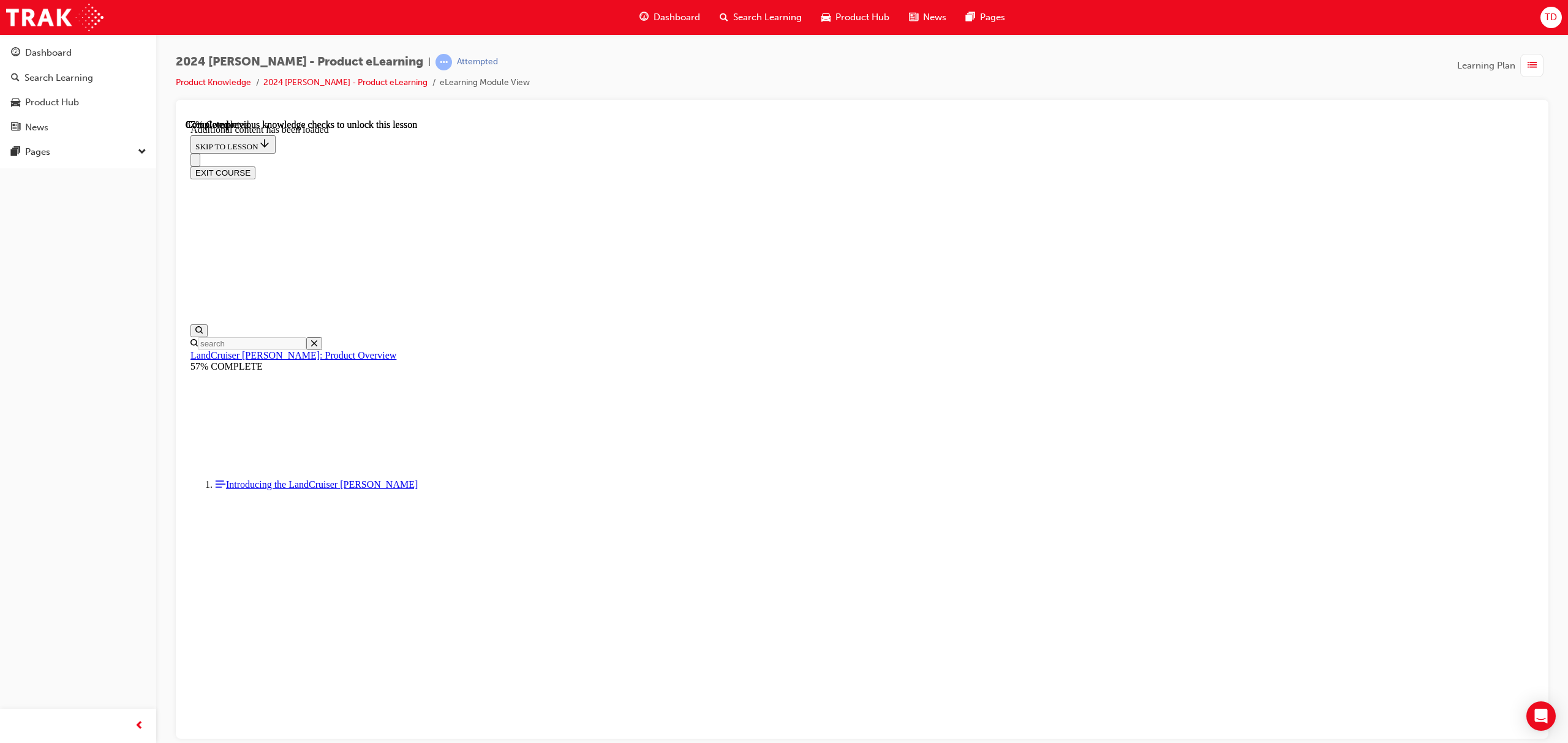
scroll to position [3031, 0]
radio input "true"
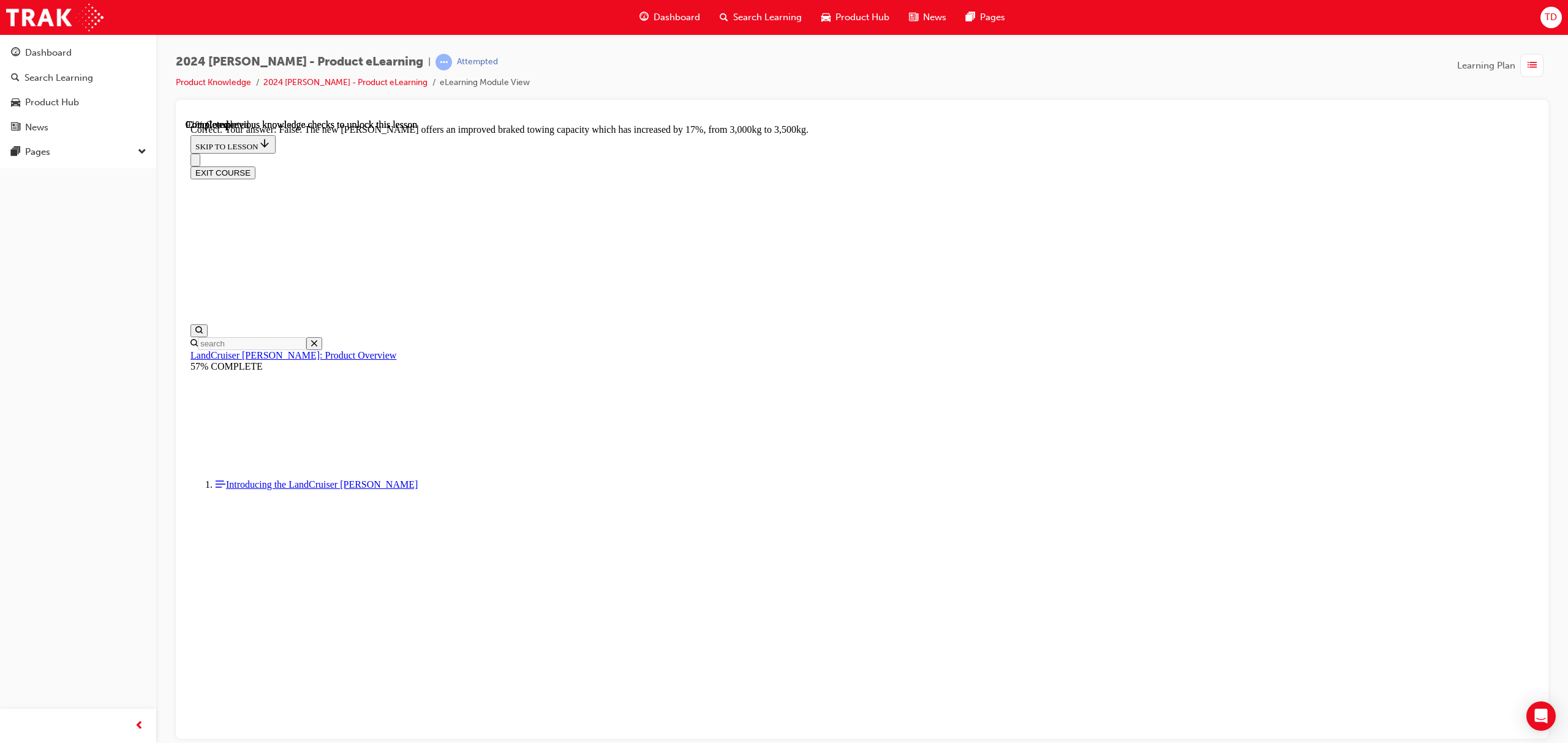
scroll to position [3561, 0]
radio input "true"
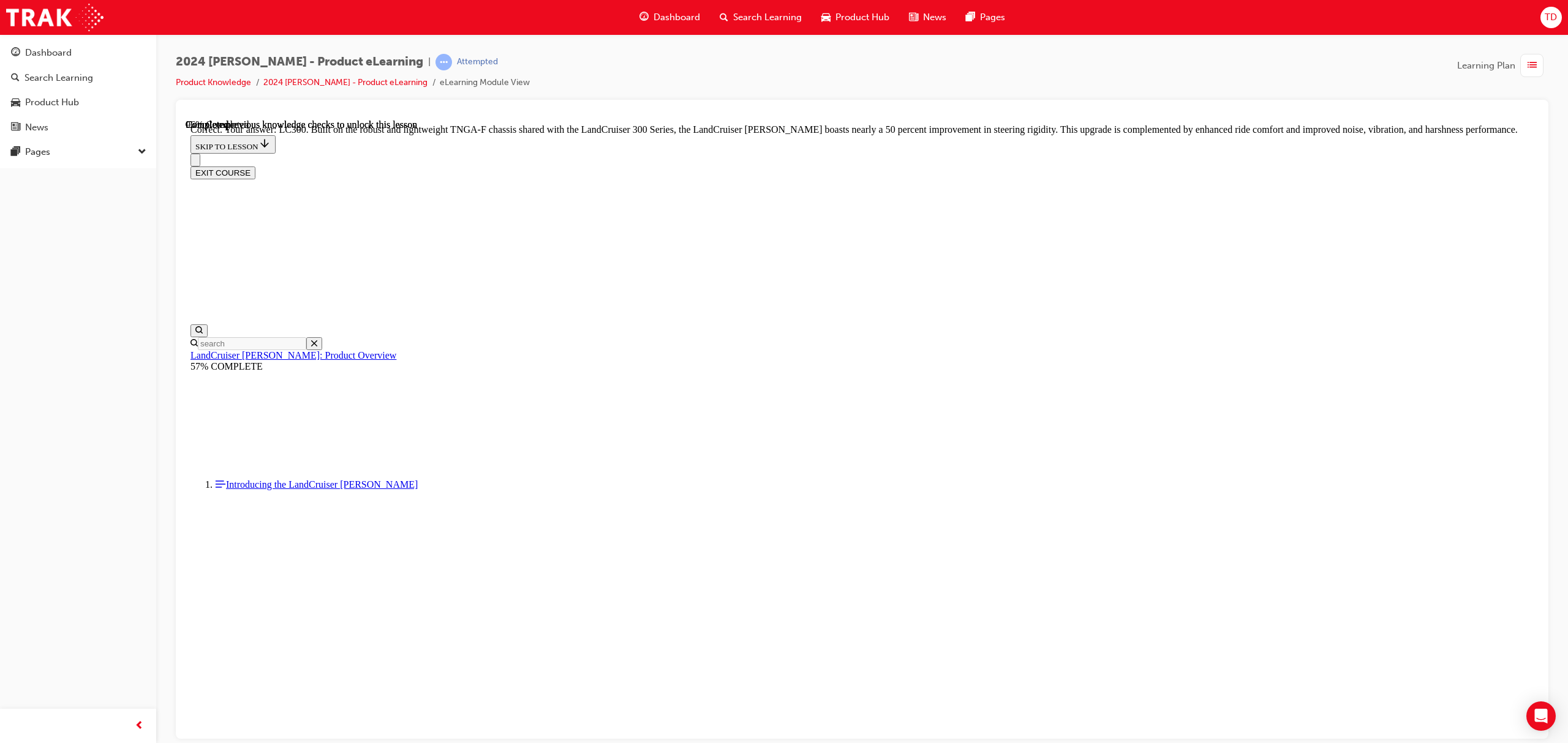
scroll to position [3831, 0]
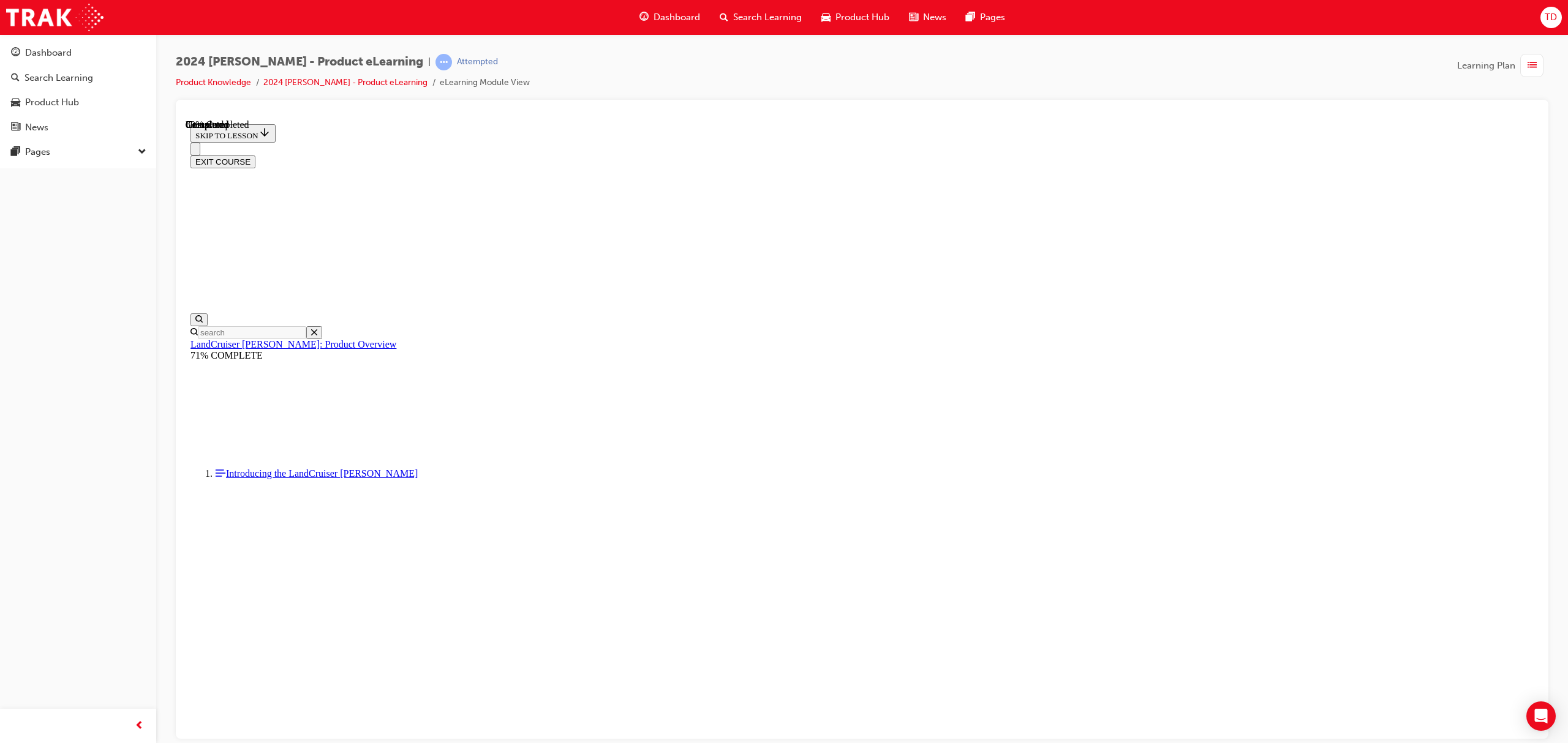
scroll to position [1183, 0]
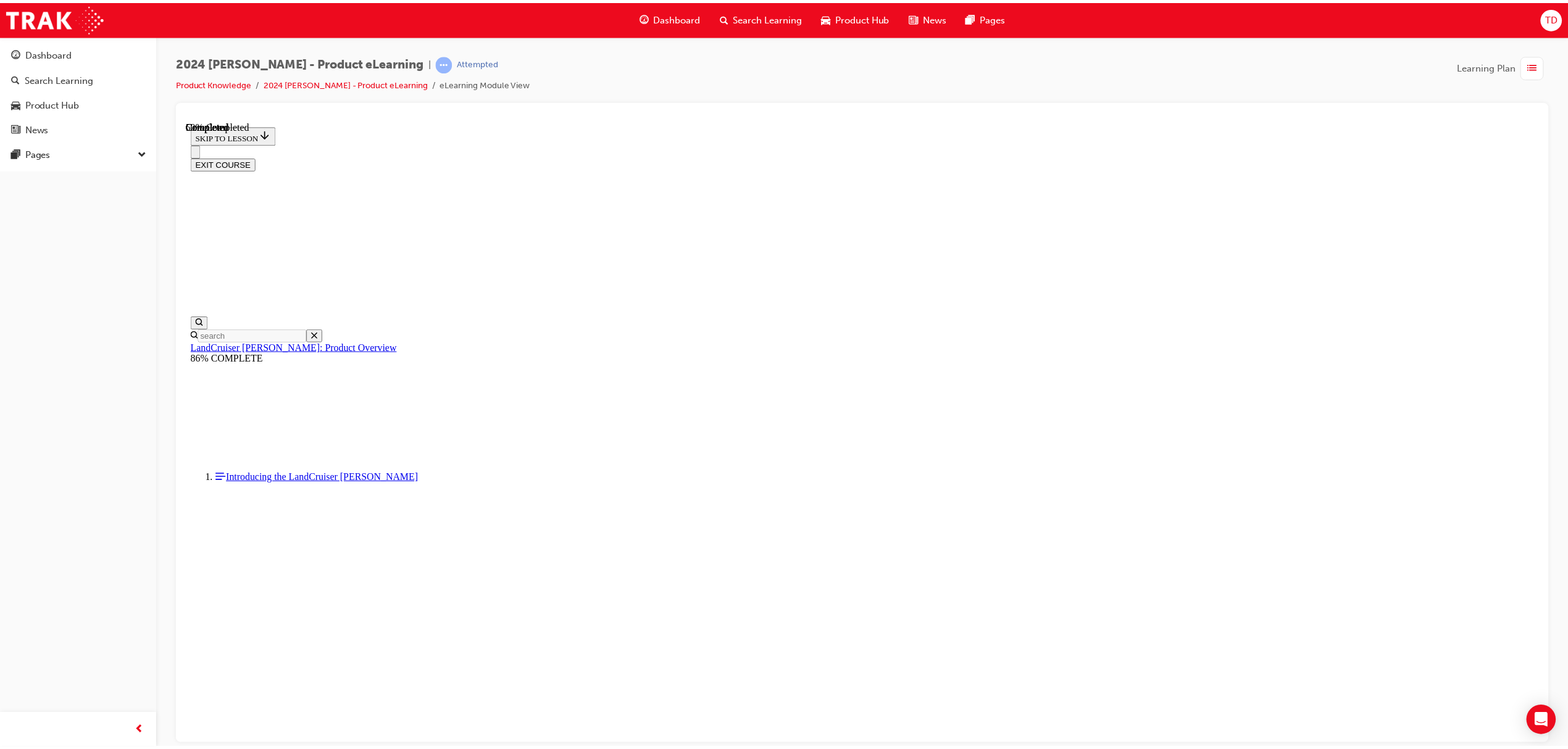
scroll to position [390, 0]
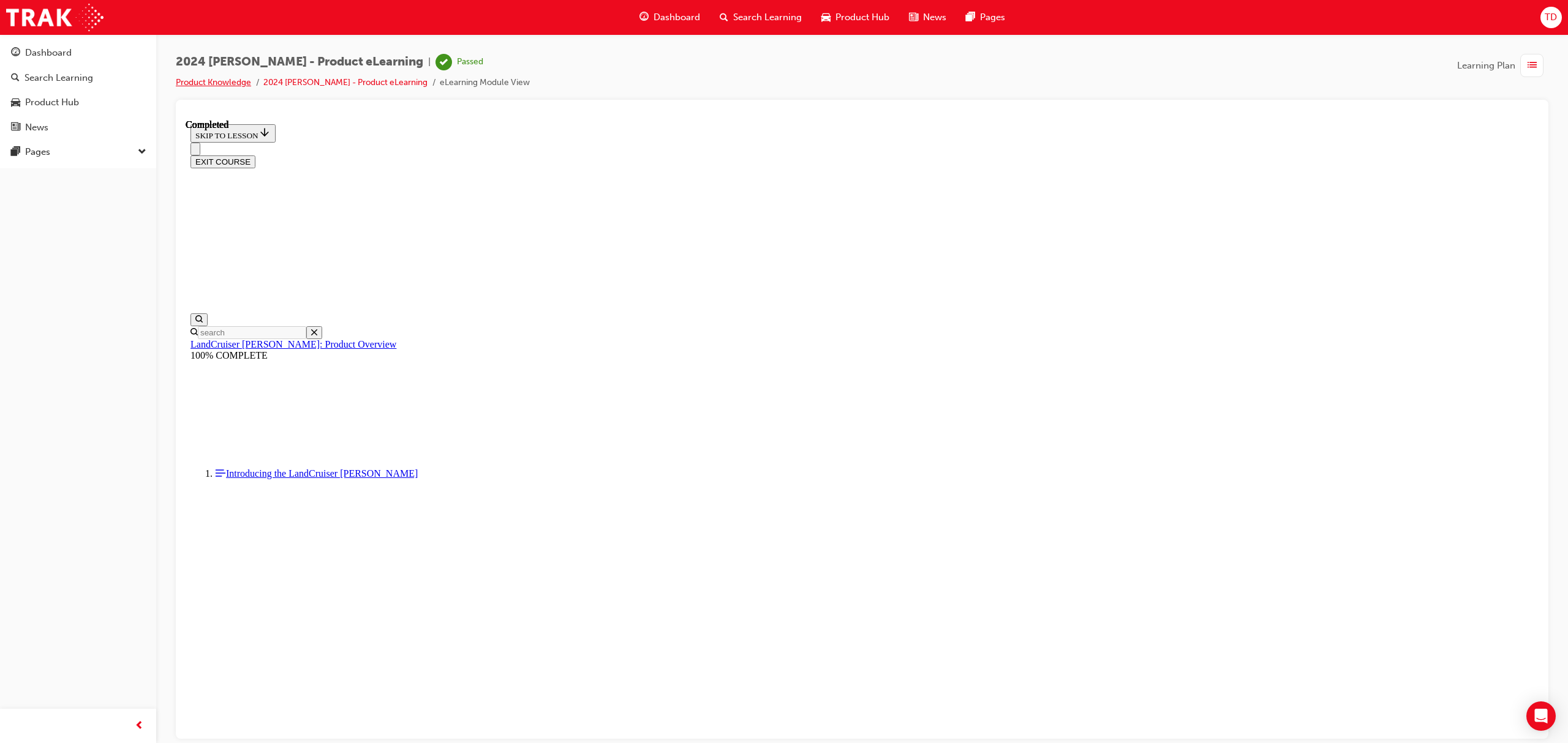
click at [216, 81] on link "Product Knowledge" at bounding box center [213, 82] width 75 height 11
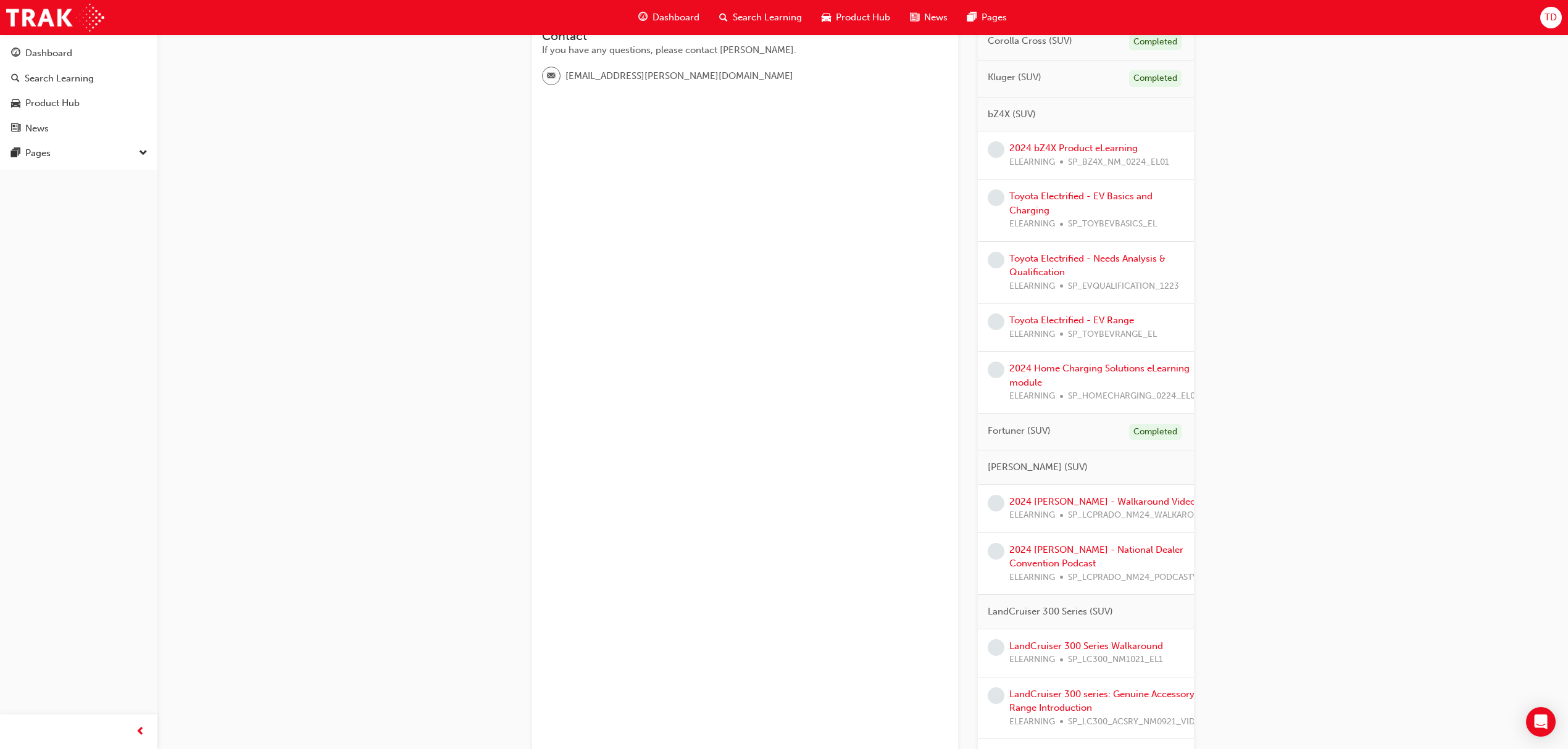
scroll to position [411, 0]
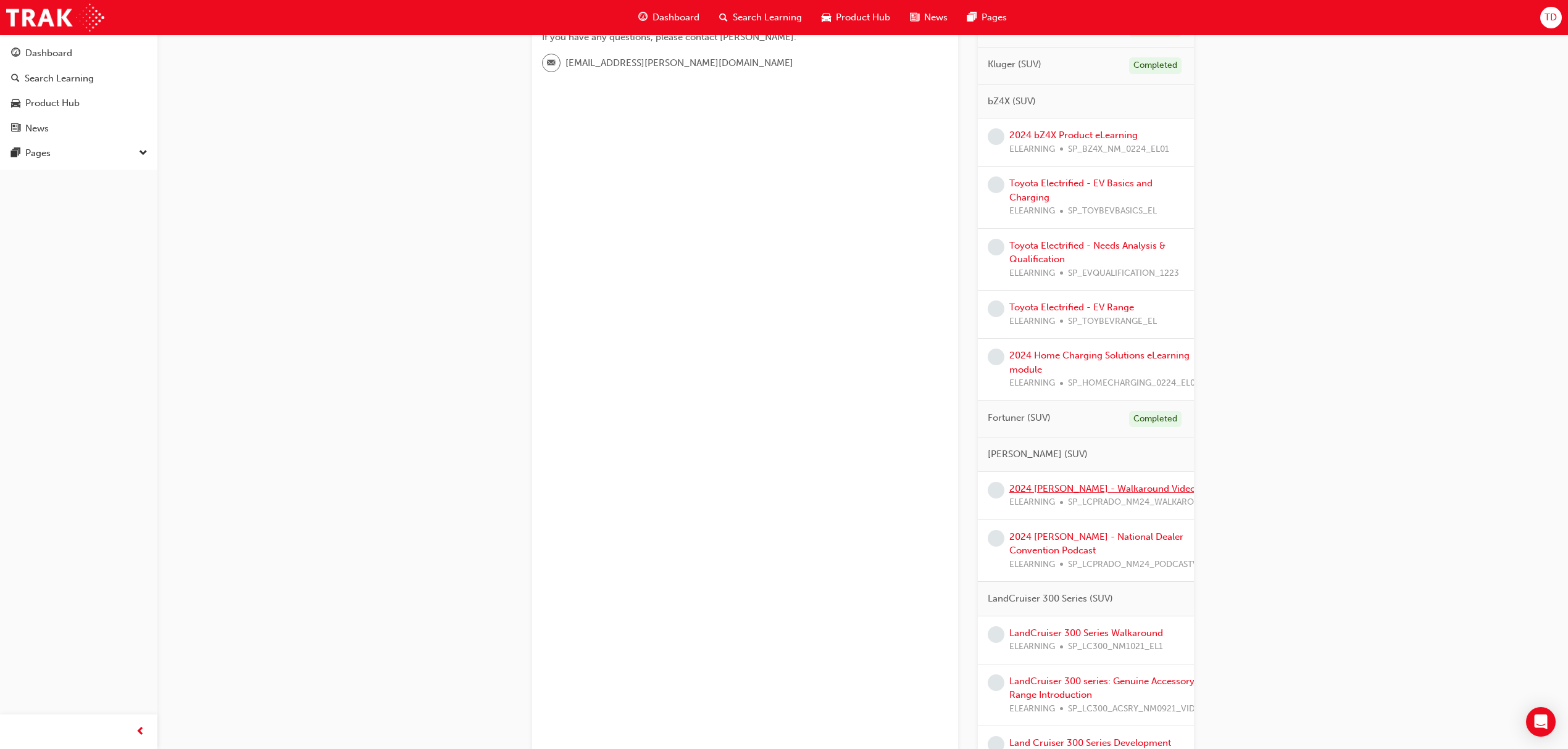
click at [1075, 494] on link "2024 [PERSON_NAME] - Walkaround Video" at bounding box center [1103, 489] width 187 height 11
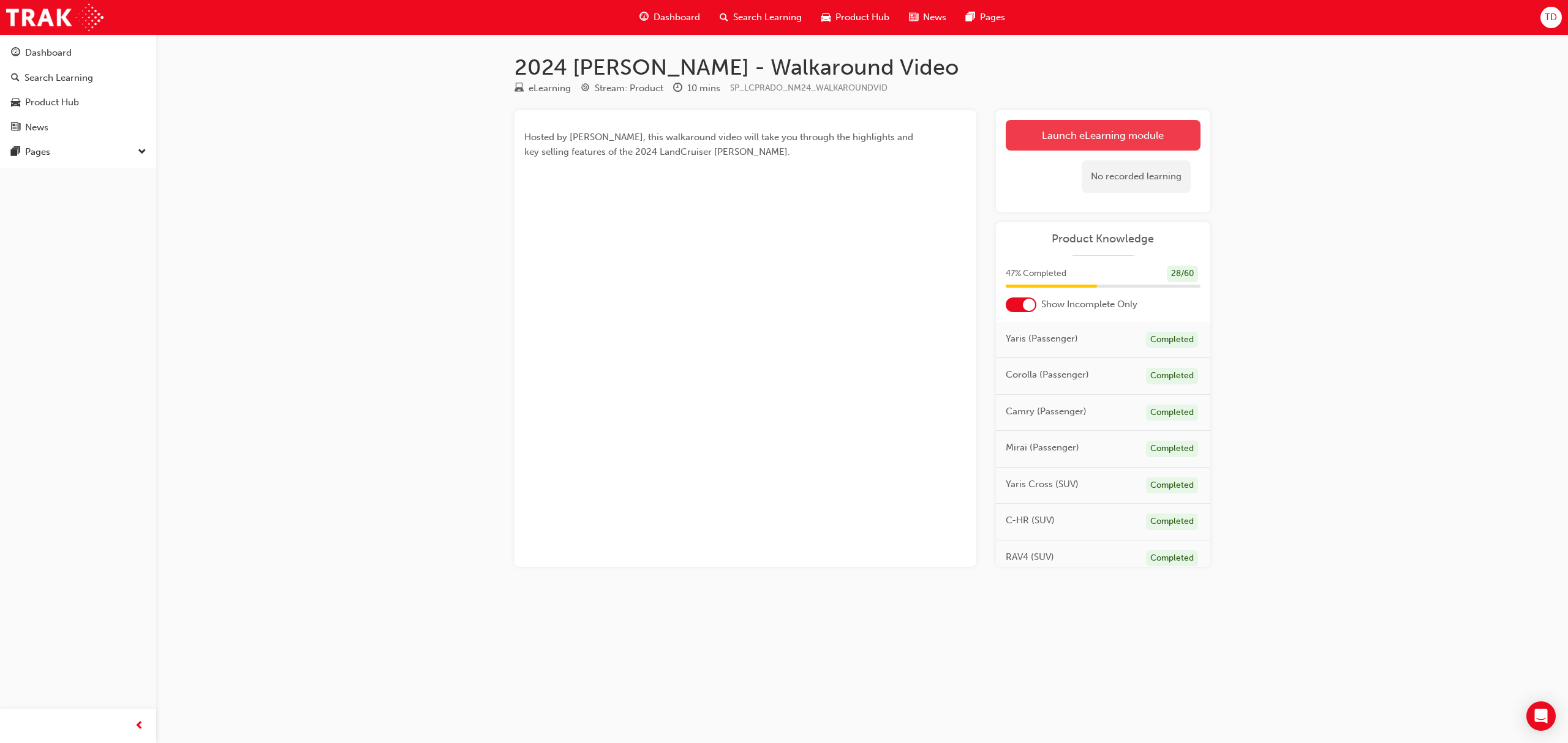
click at [1106, 132] on link "Launch eLearning module" at bounding box center [1103, 135] width 195 height 31
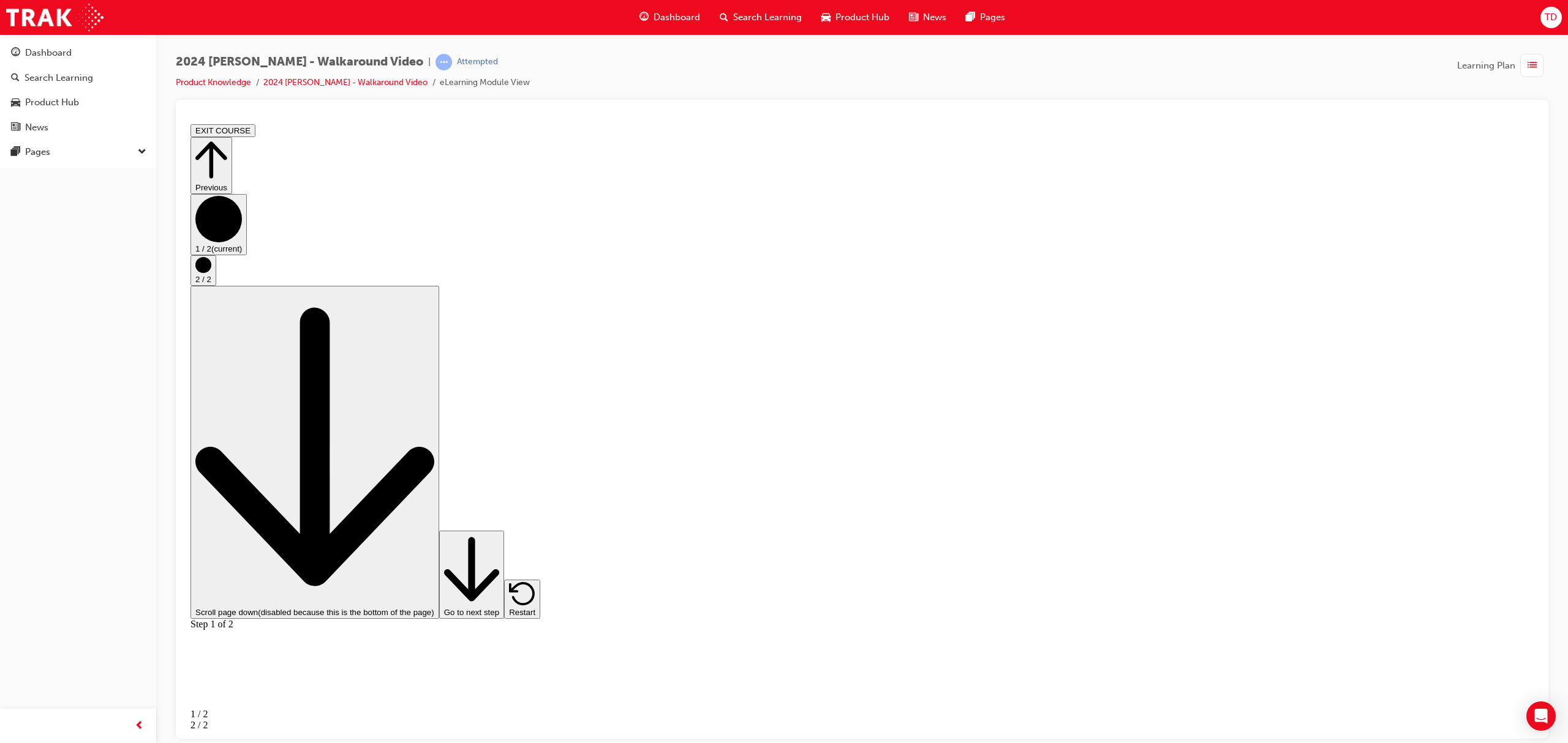
drag, startPoint x: 41, startPoint y: 54, endPoint x: 57, endPoint y: 53, distance: 16.0
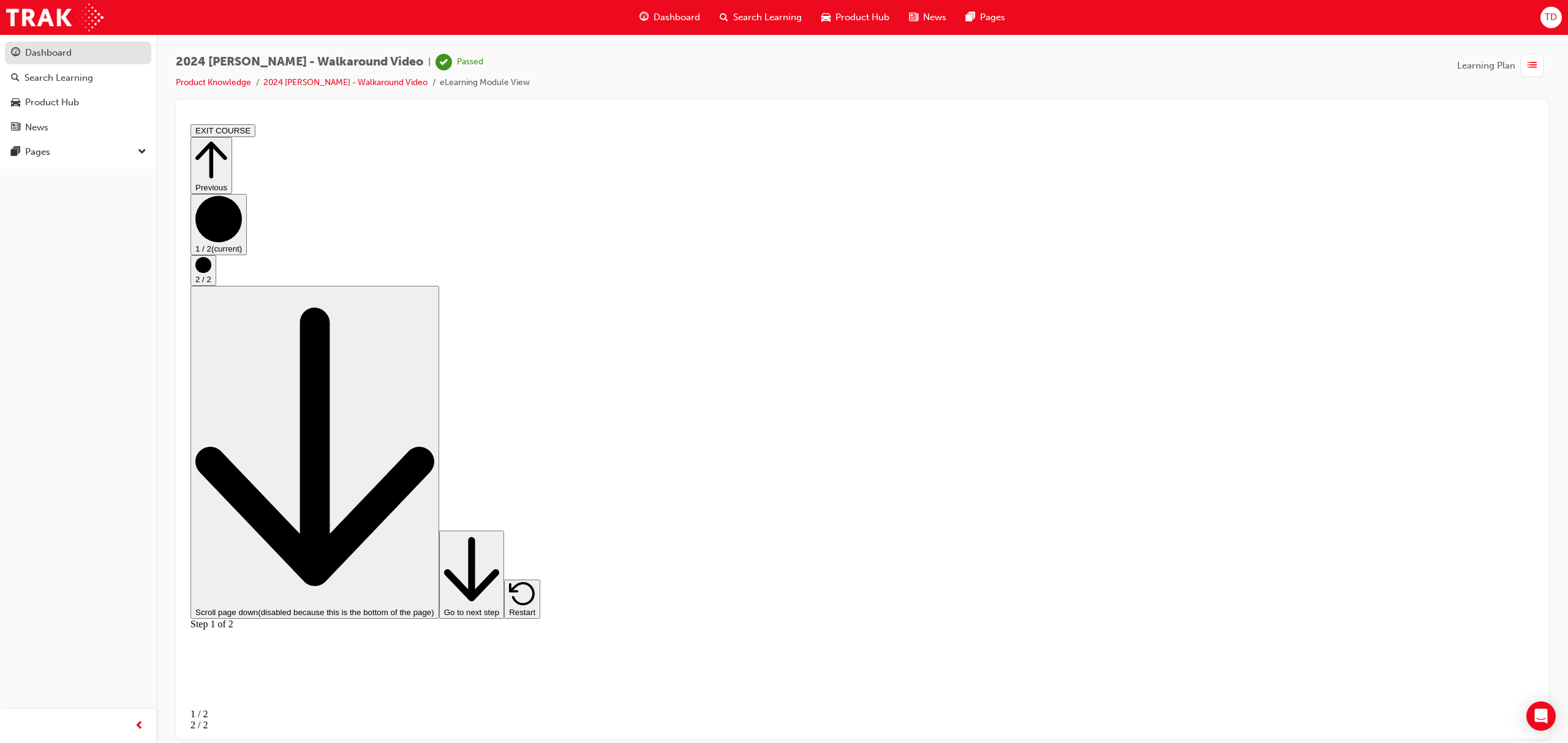
click at [41, 54] on div "Dashboard" at bounding box center [48, 53] width 47 height 14
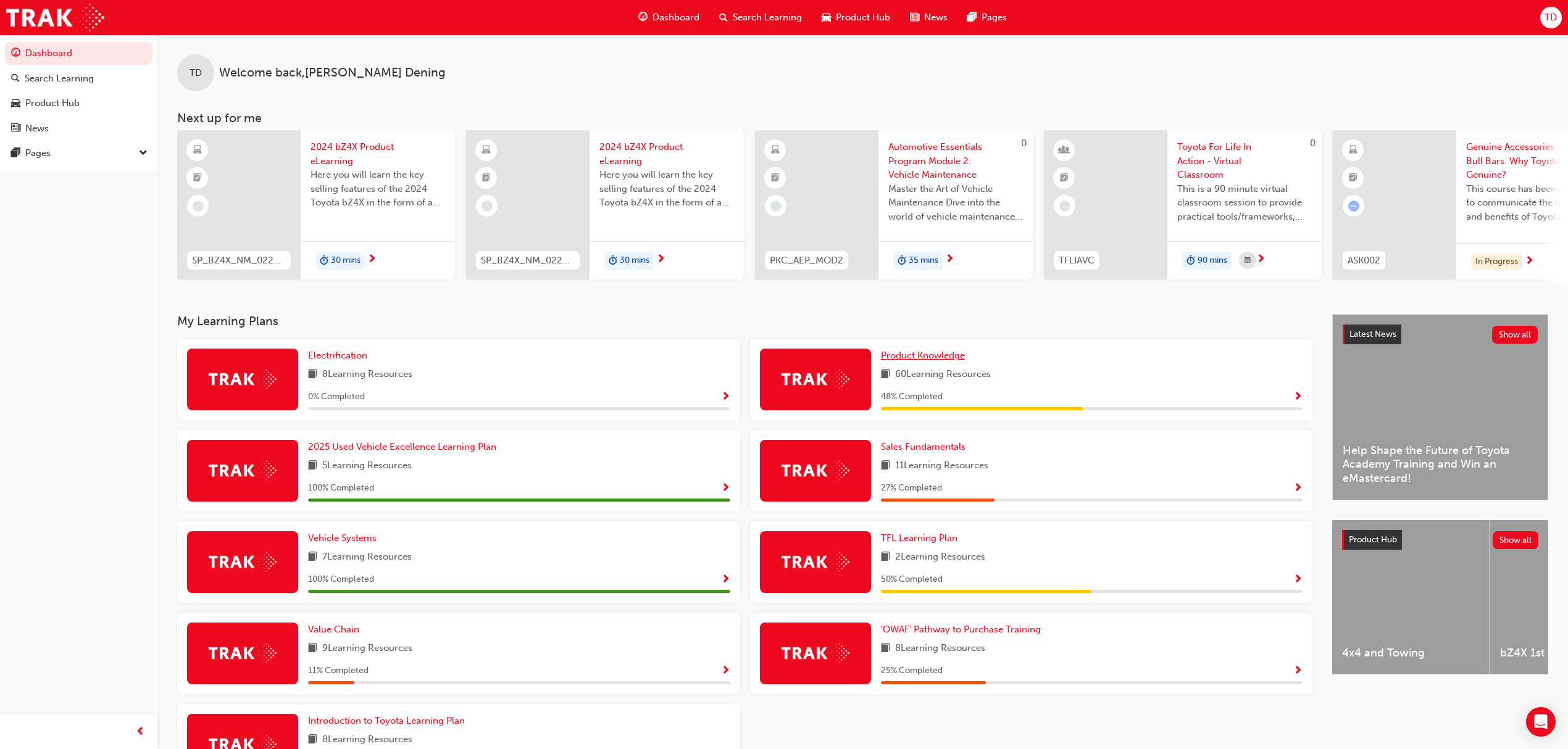
click at [914, 361] on span "Product Knowledge" at bounding box center [922, 355] width 84 height 11
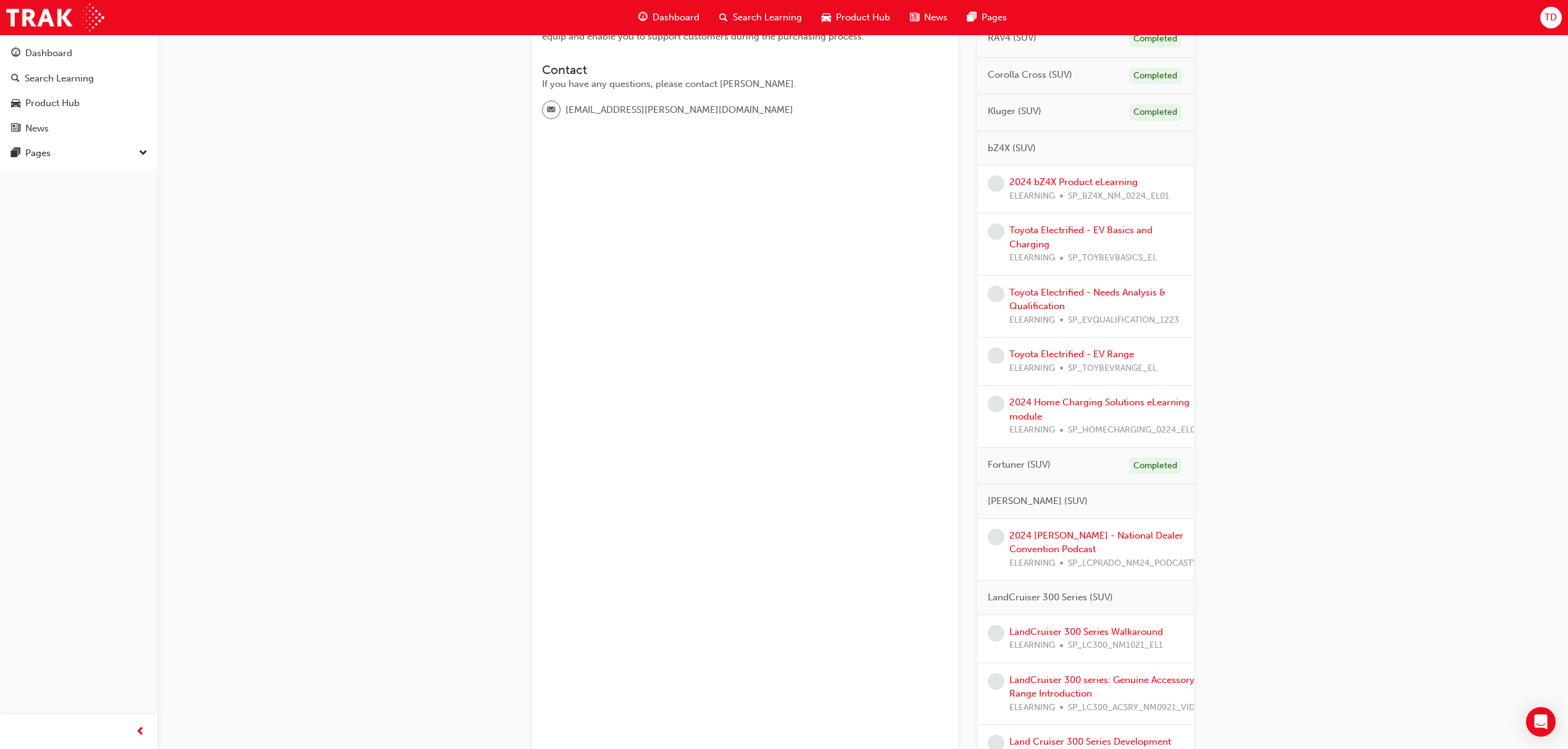
scroll to position [411, 0]
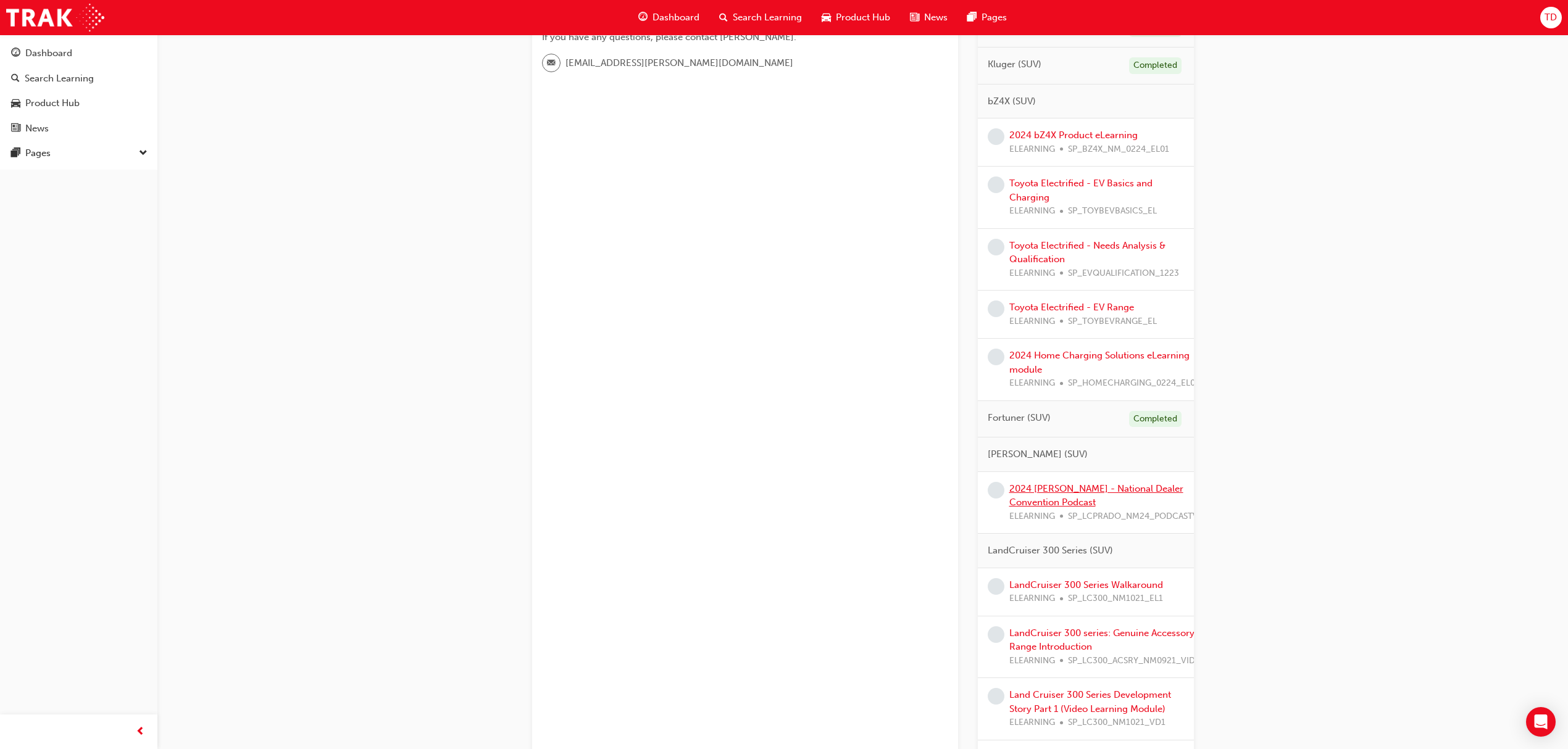
click at [1066, 492] on link "2024 [PERSON_NAME] - National Dealer Convention Podcast" at bounding box center [1096, 496] width 174 height 25
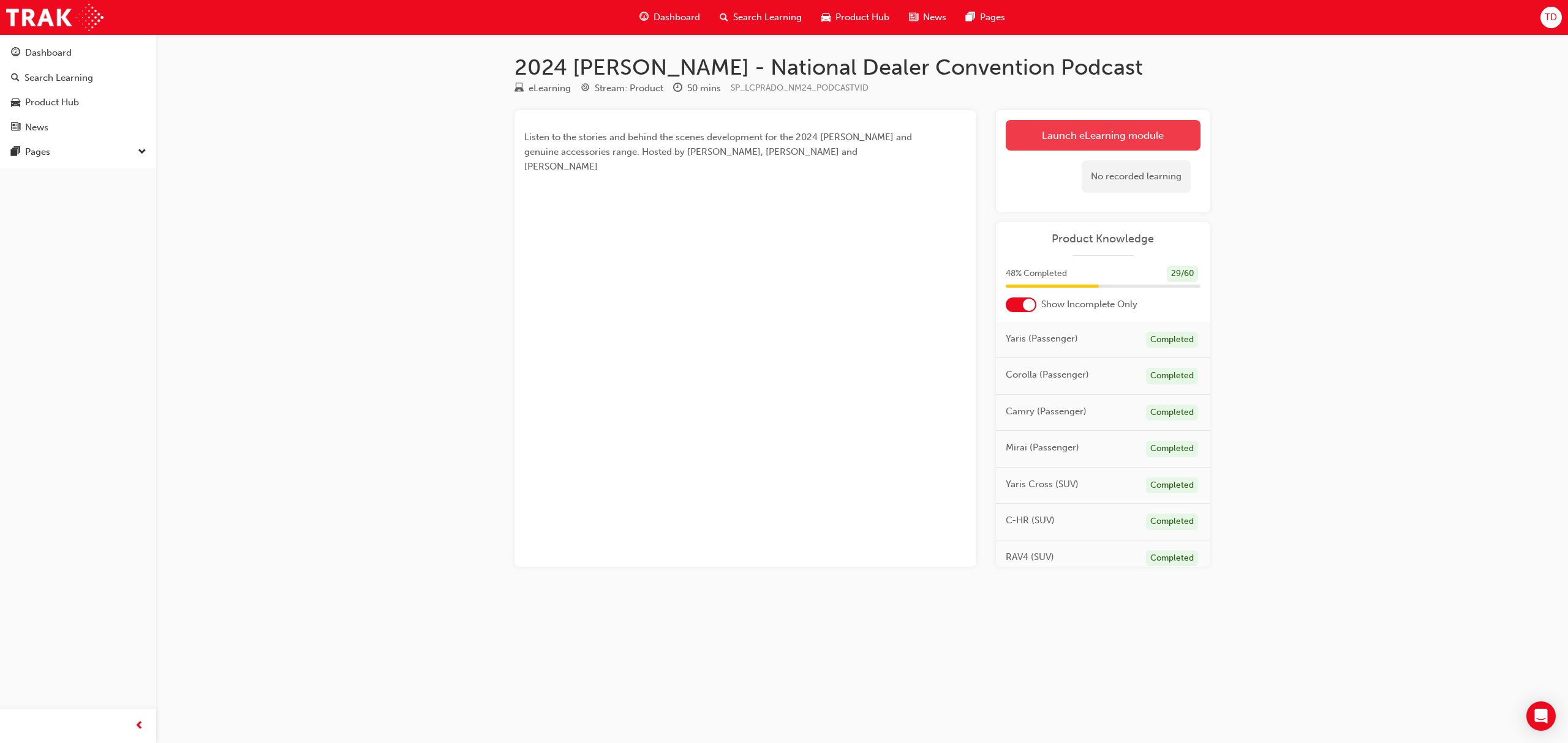
click at [1058, 143] on link "Launch eLearning module" at bounding box center [1103, 135] width 195 height 31
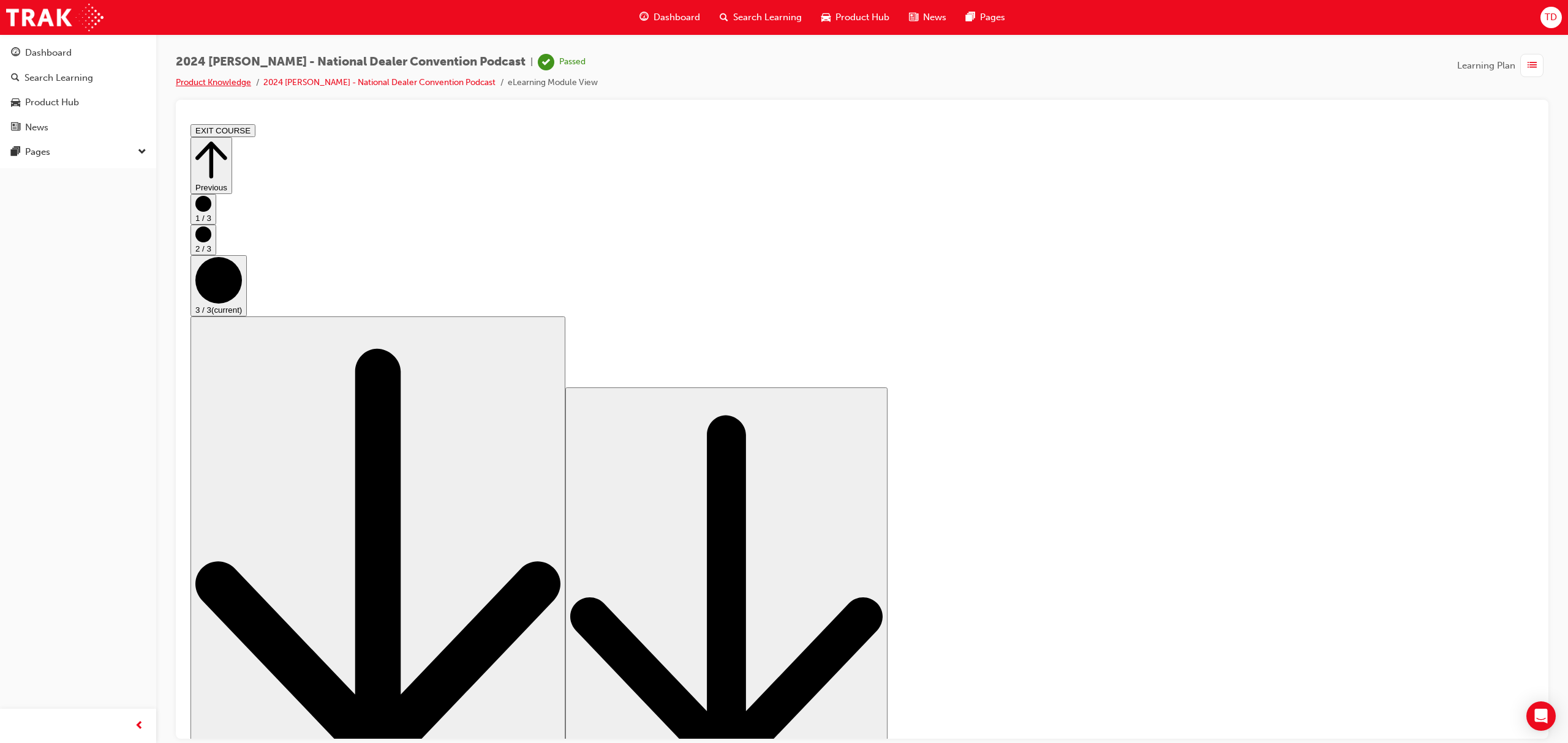
click at [209, 79] on link "Product Knowledge" at bounding box center [213, 82] width 75 height 11
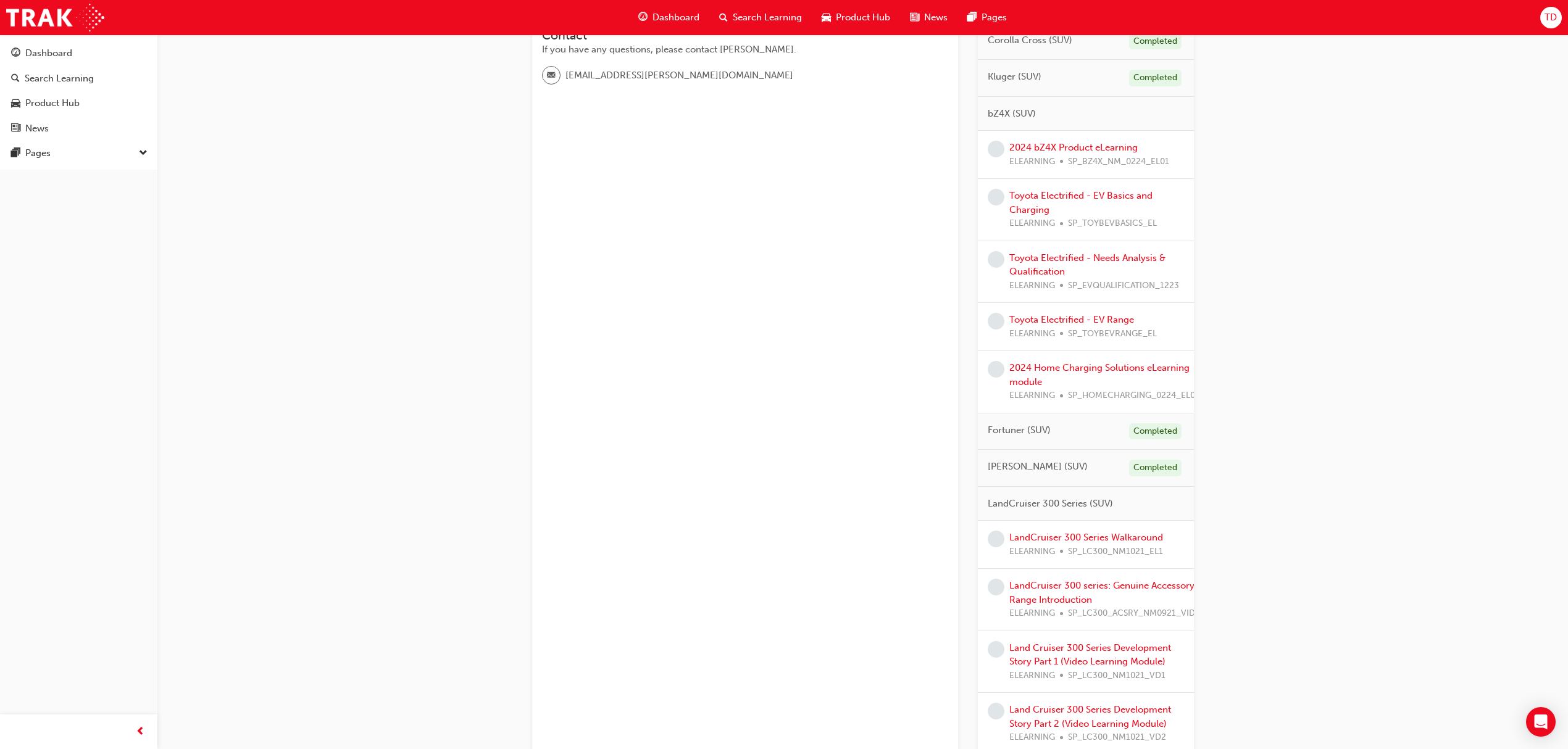
scroll to position [411, 0]
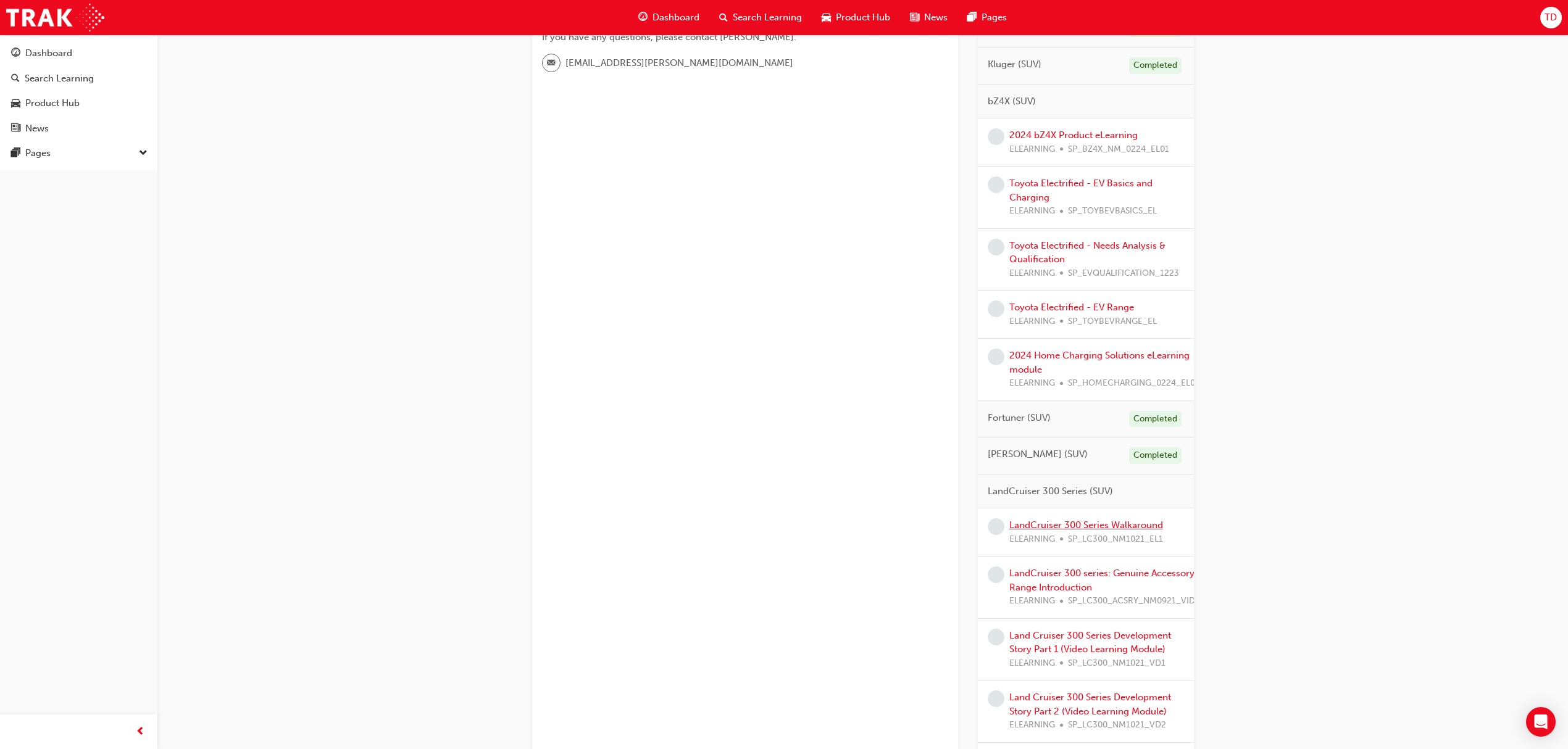
click at [1032, 528] on link "LandCruiser 300 Series Walkaround" at bounding box center [1086, 525] width 153 height 11
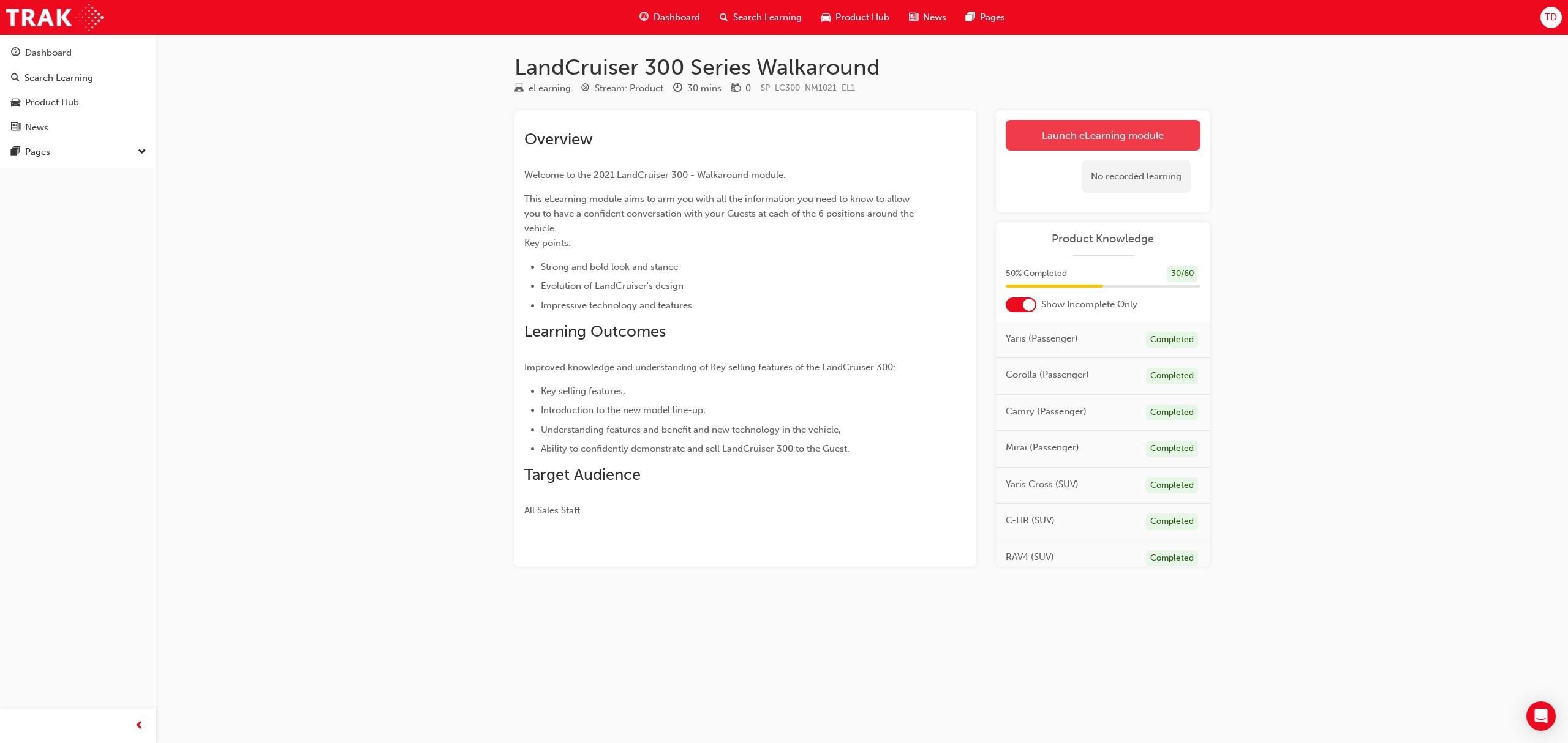
click at [1103, 142] on link "Launch eLearning module" at bounding box center [1103, 135] width 195 height 31
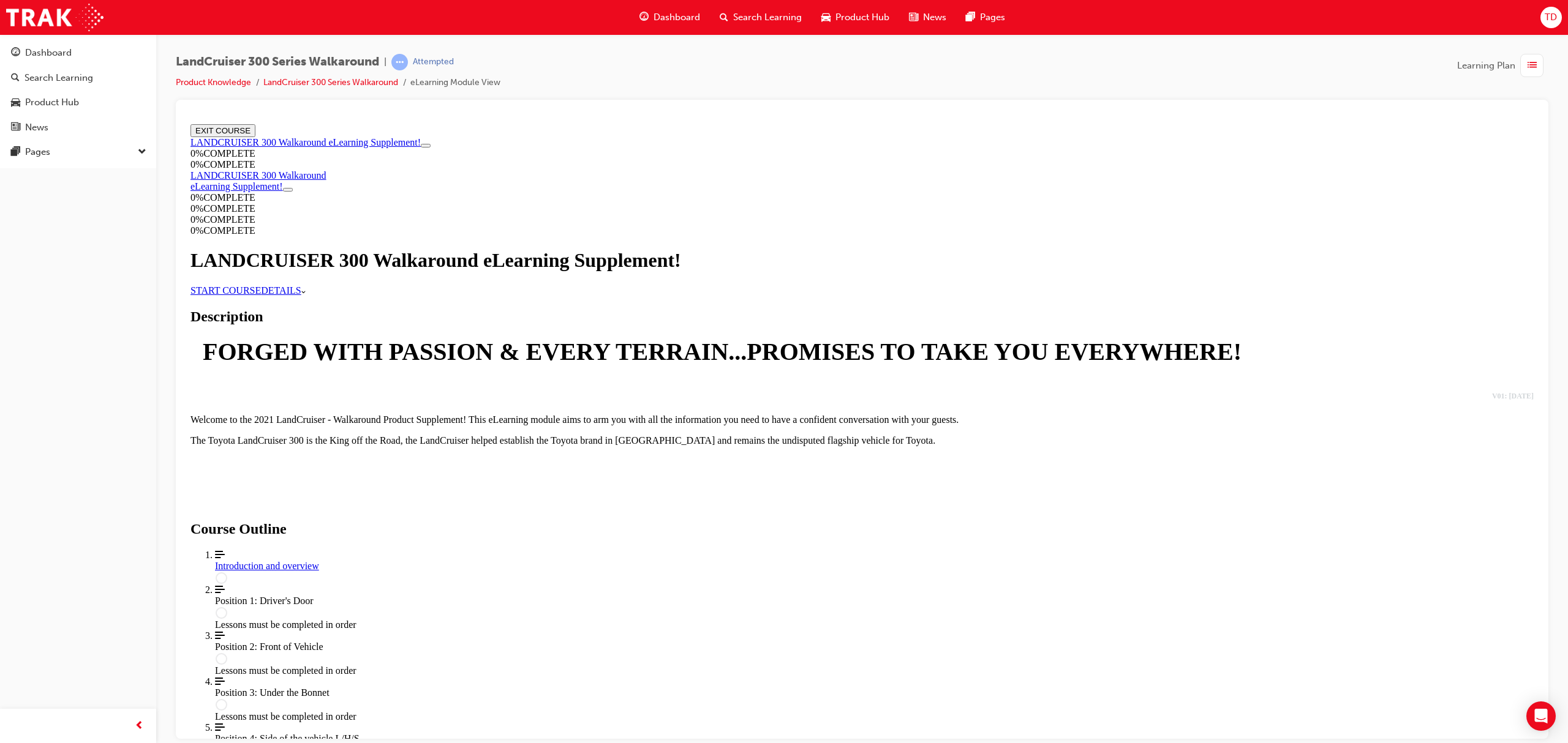
scroll to position [653, 0]
click at [759, 560] on div "Introduction and overview" at bounding box center [874, 565] width 1319 height 11
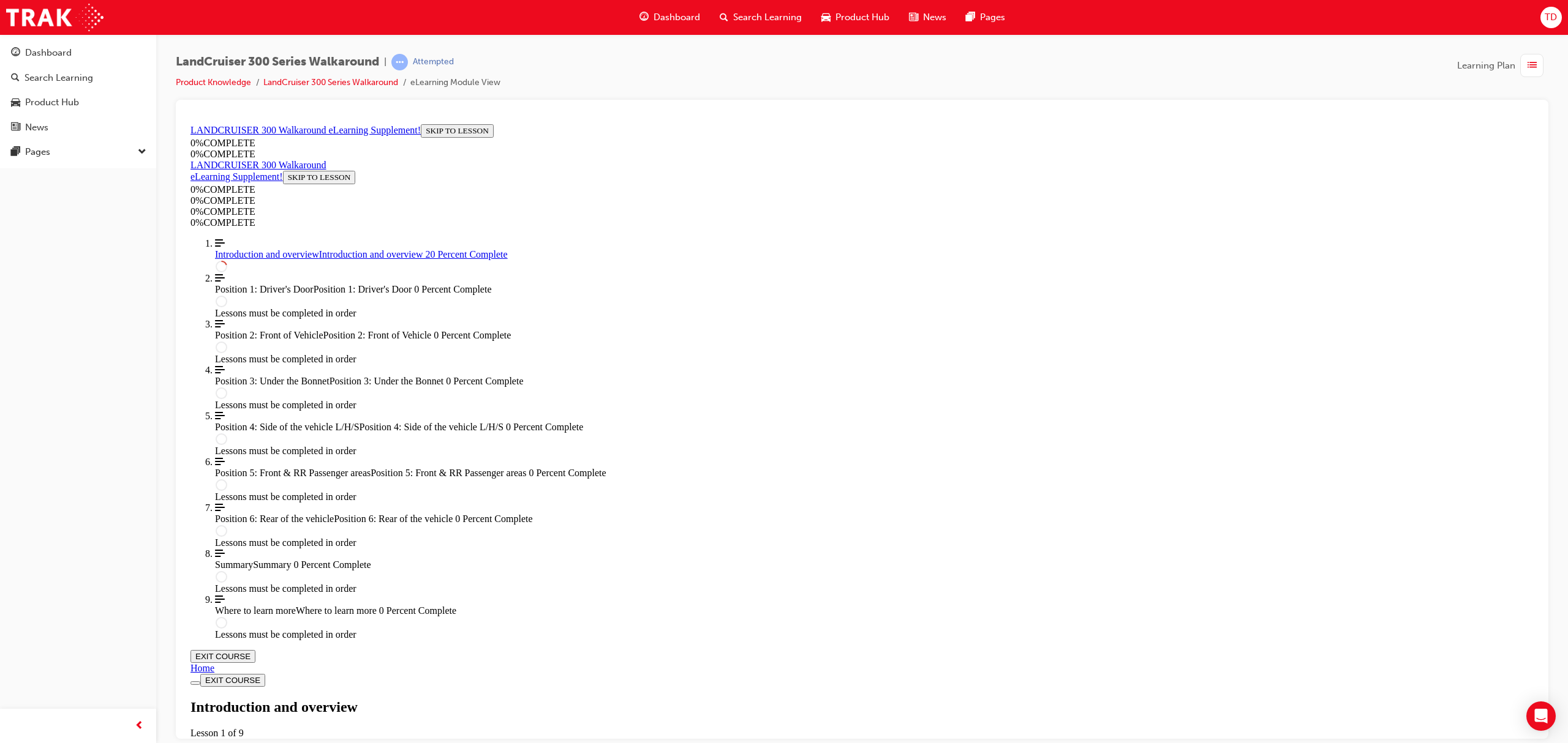
scroll to position [571, 0]
drag, startPoint x: 962, startPoint y: 468, endPoint x: 1097, endPoint y: 480, distance: 135.5
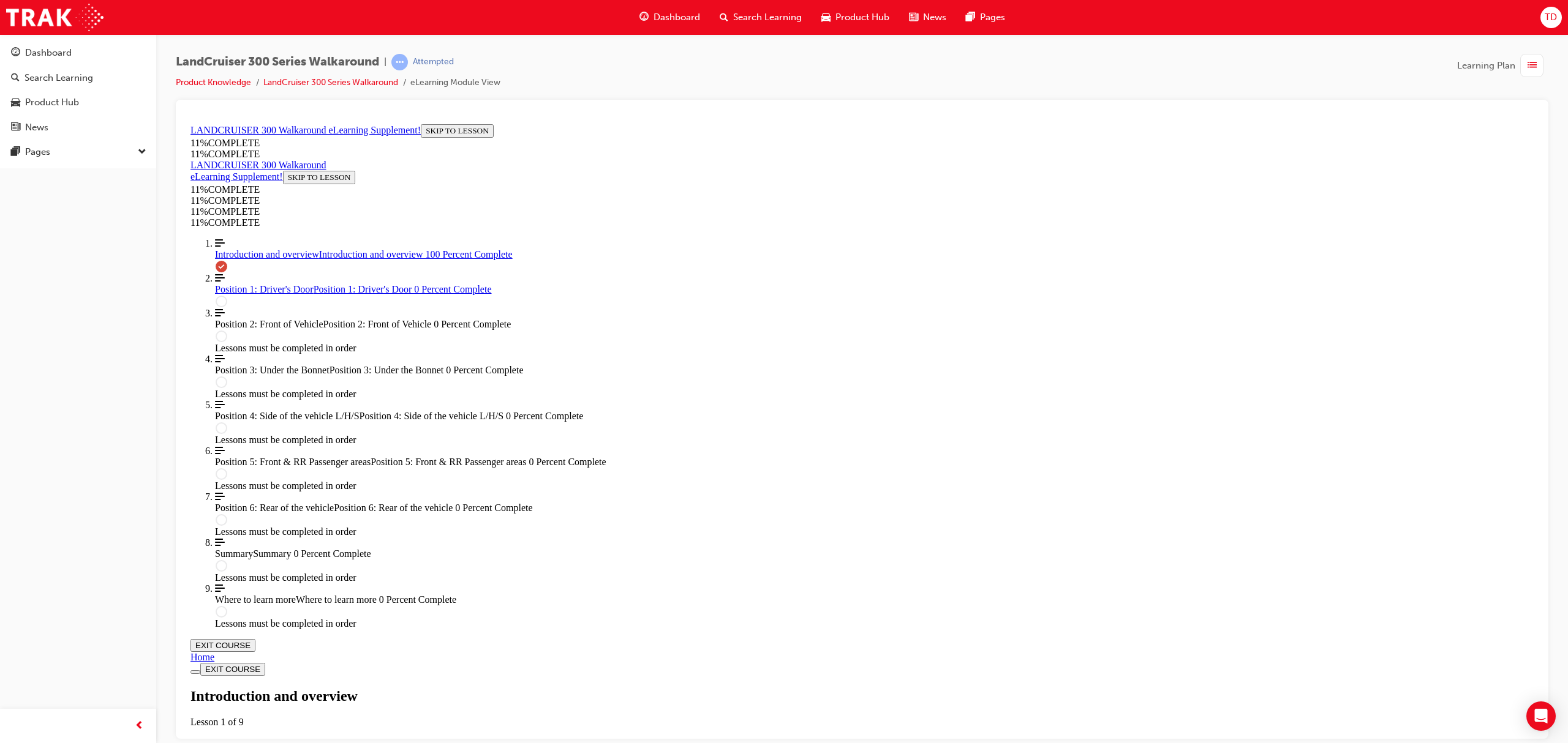
scroll to position [1088, 0]
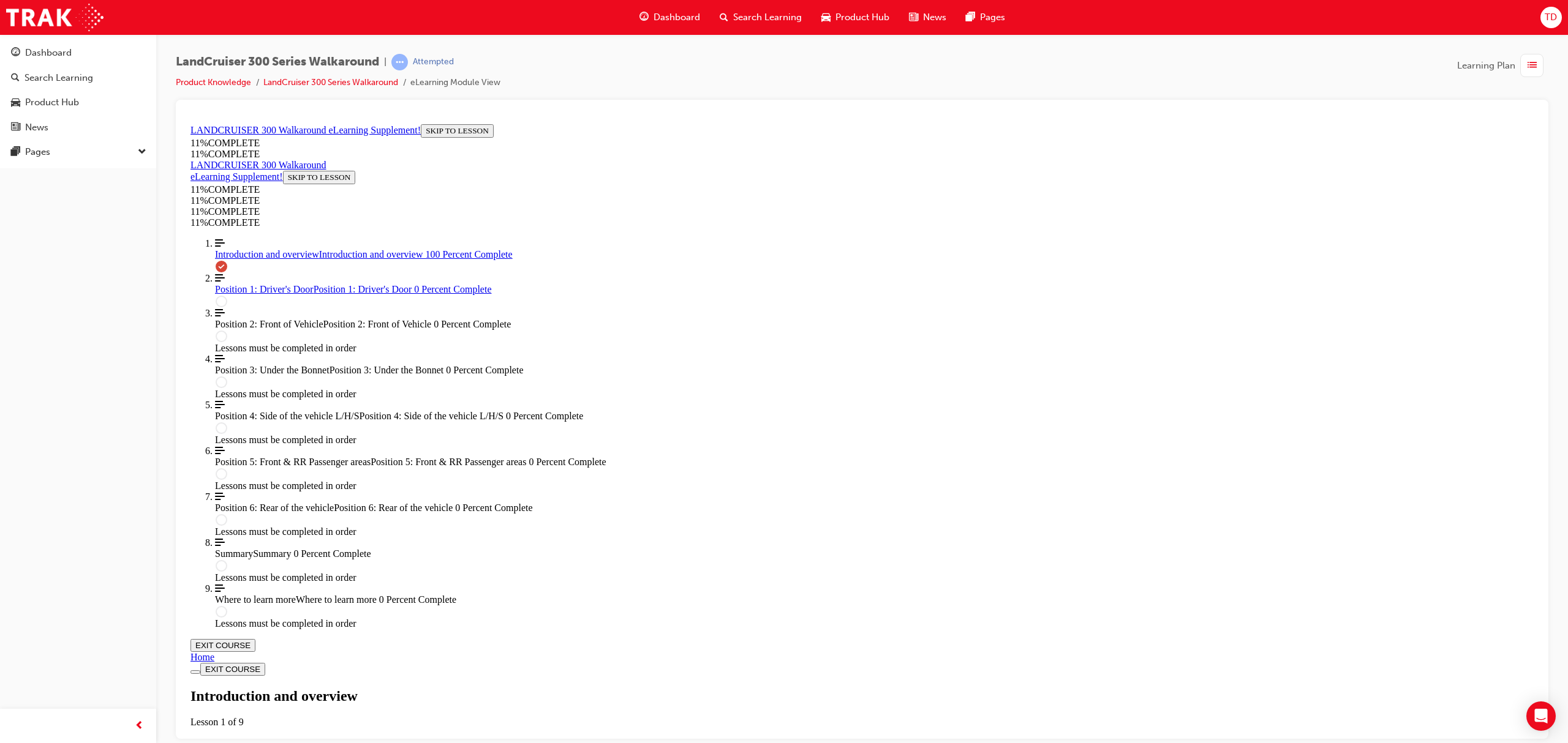
scroll to position [432, 0]
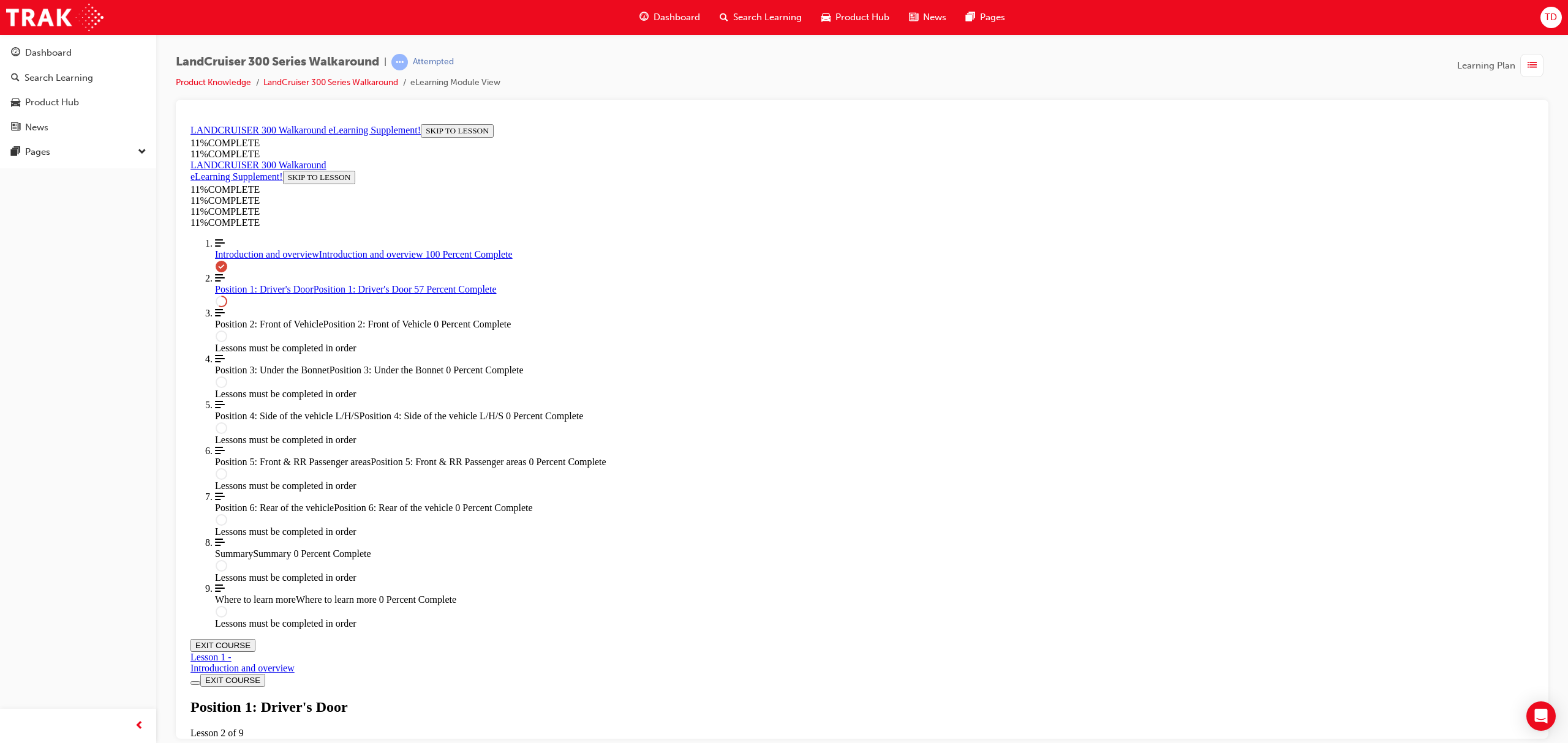
scroll to position [821, 0]
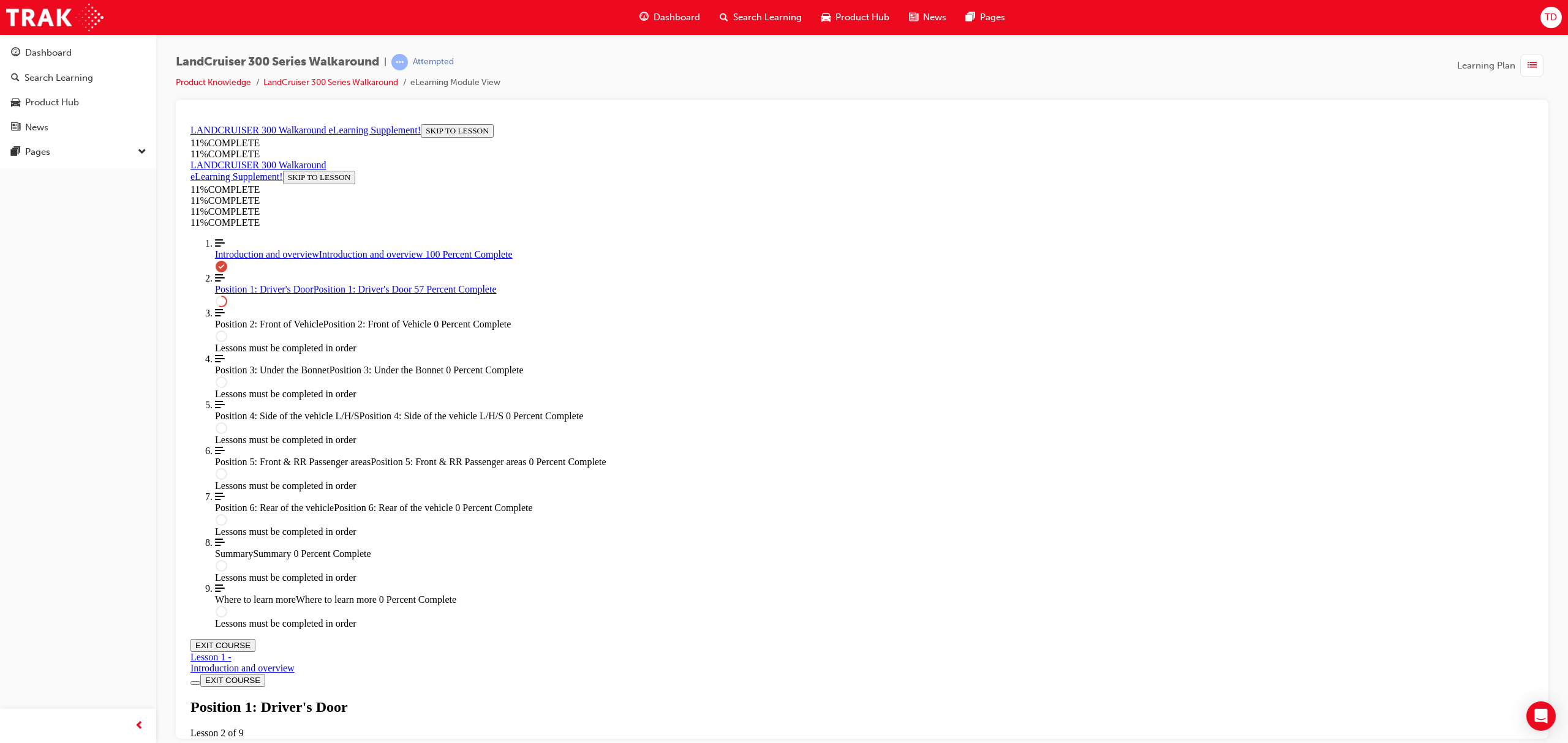
drag, startPoint x: 834, startPoint y: 343, endPoint x: 954, endPoint y: 336, distance: 120.2
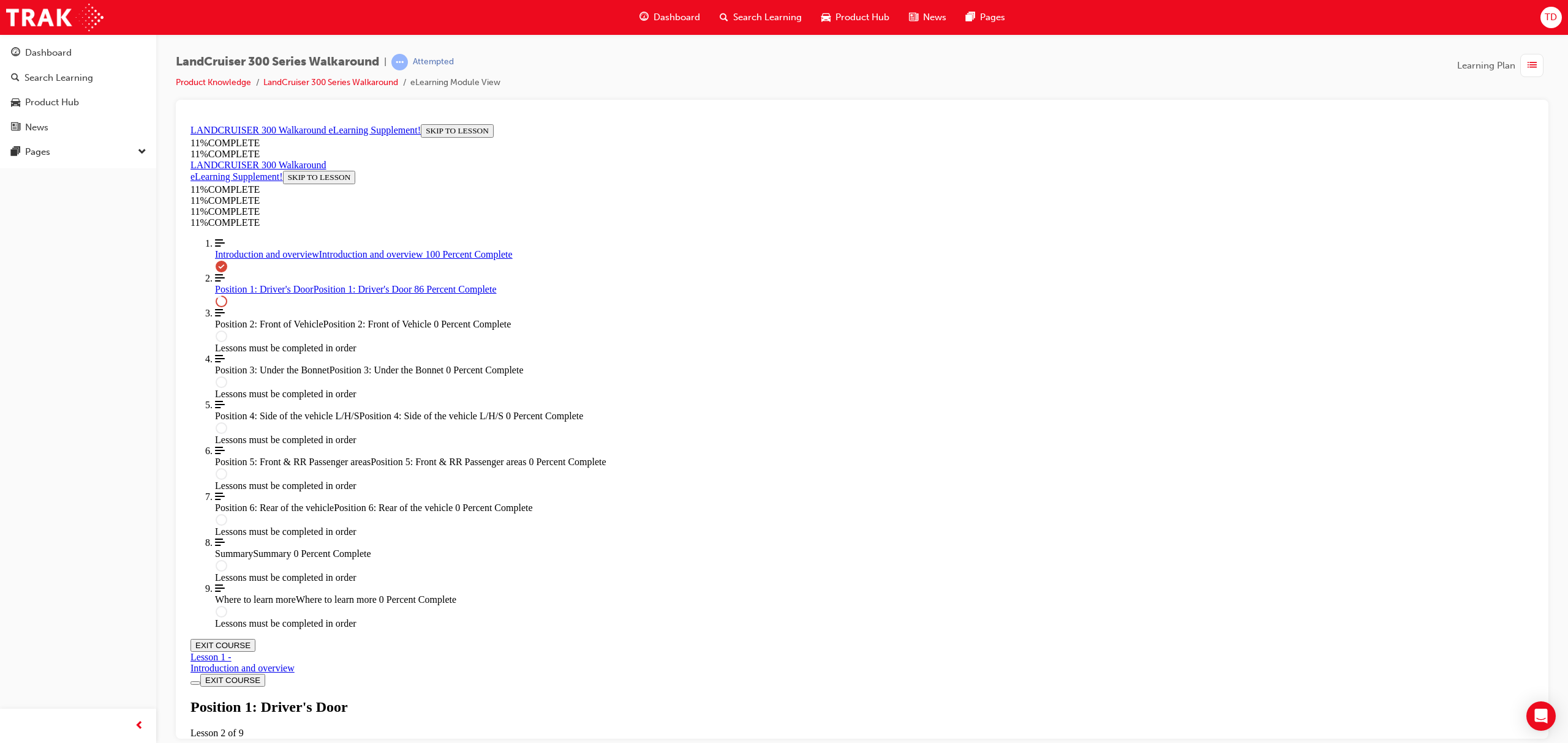
drag, startPoint x: 849, startPoint y: 277, endPoint x: 1000, endPoint y: 289, distance: 151.5
drag, startPoint x: 913, startPoint y: 391, endPoint x: 947, endPoint y: 388, distance: 34.1
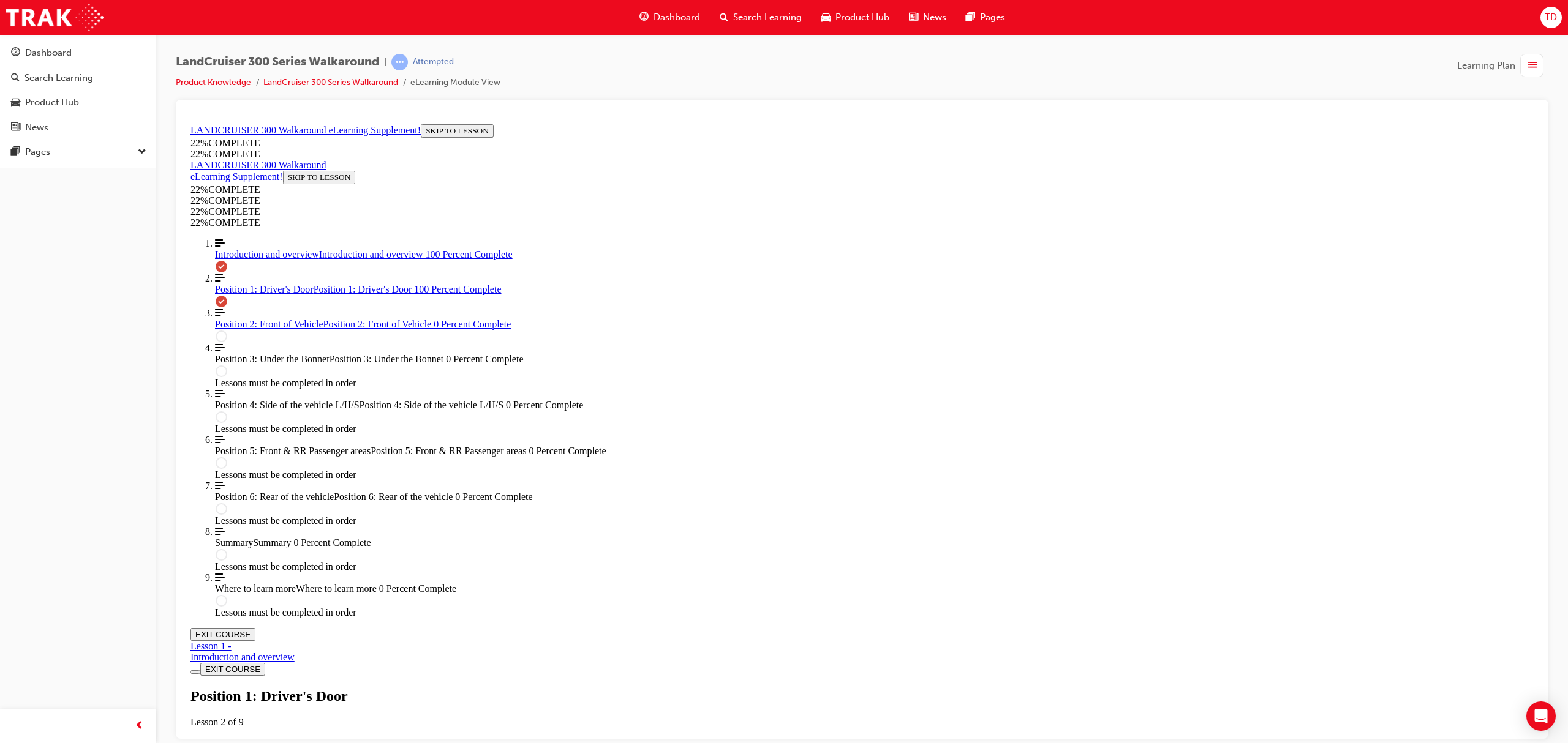
scroll to position [1558, 0]
drag, startPoint x: 837, startPoint y: 546, endPoint x: 962, endPoint y: 675, distance: 179.6
drag, startPoint x: 831, startPoint y: 543, endPoint x: 944, endPoint y: 546, distance: 113.0
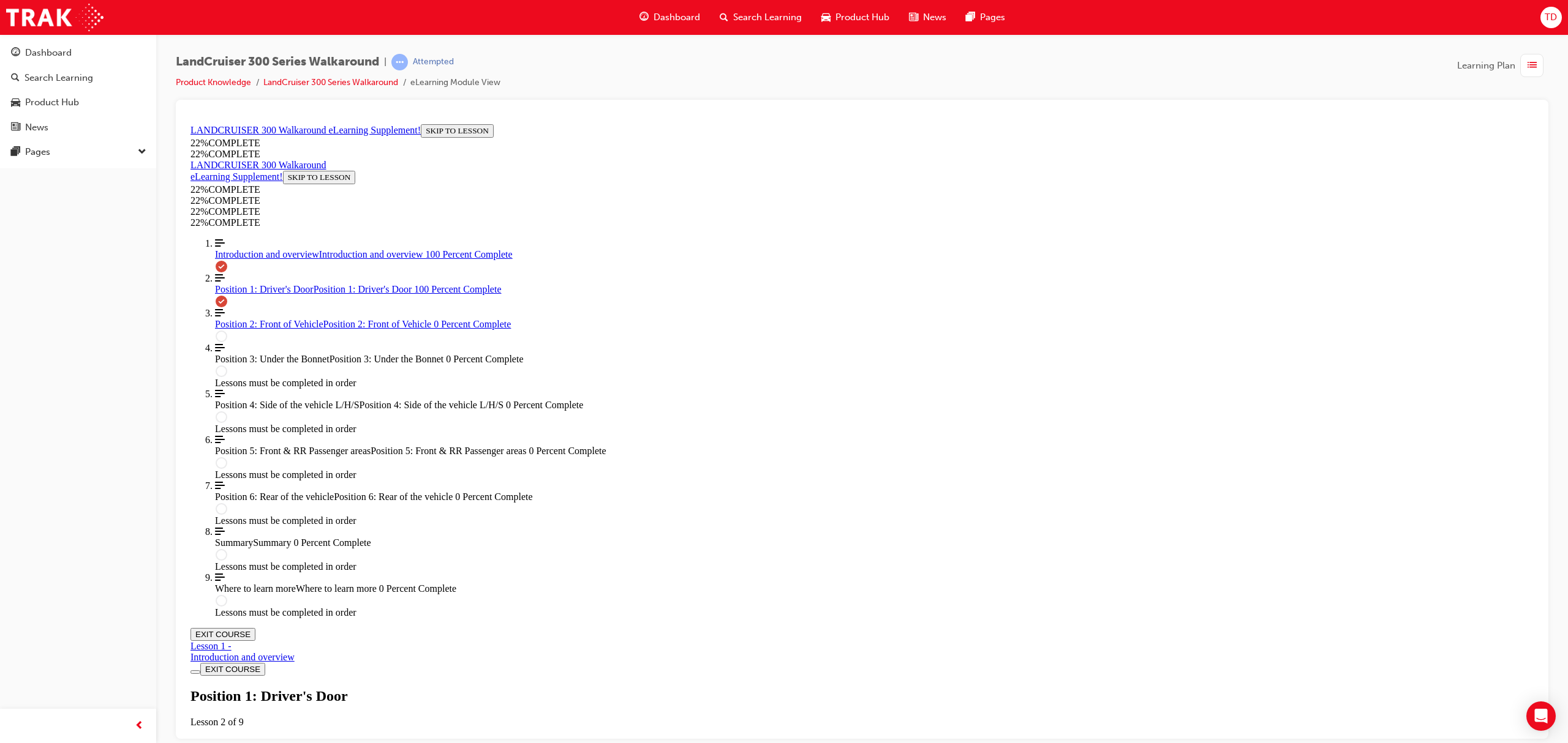
drag, startPoint x: 858, startPoint y: 593, endPoint x: 986, endPoint y: 604, distance: 128.5
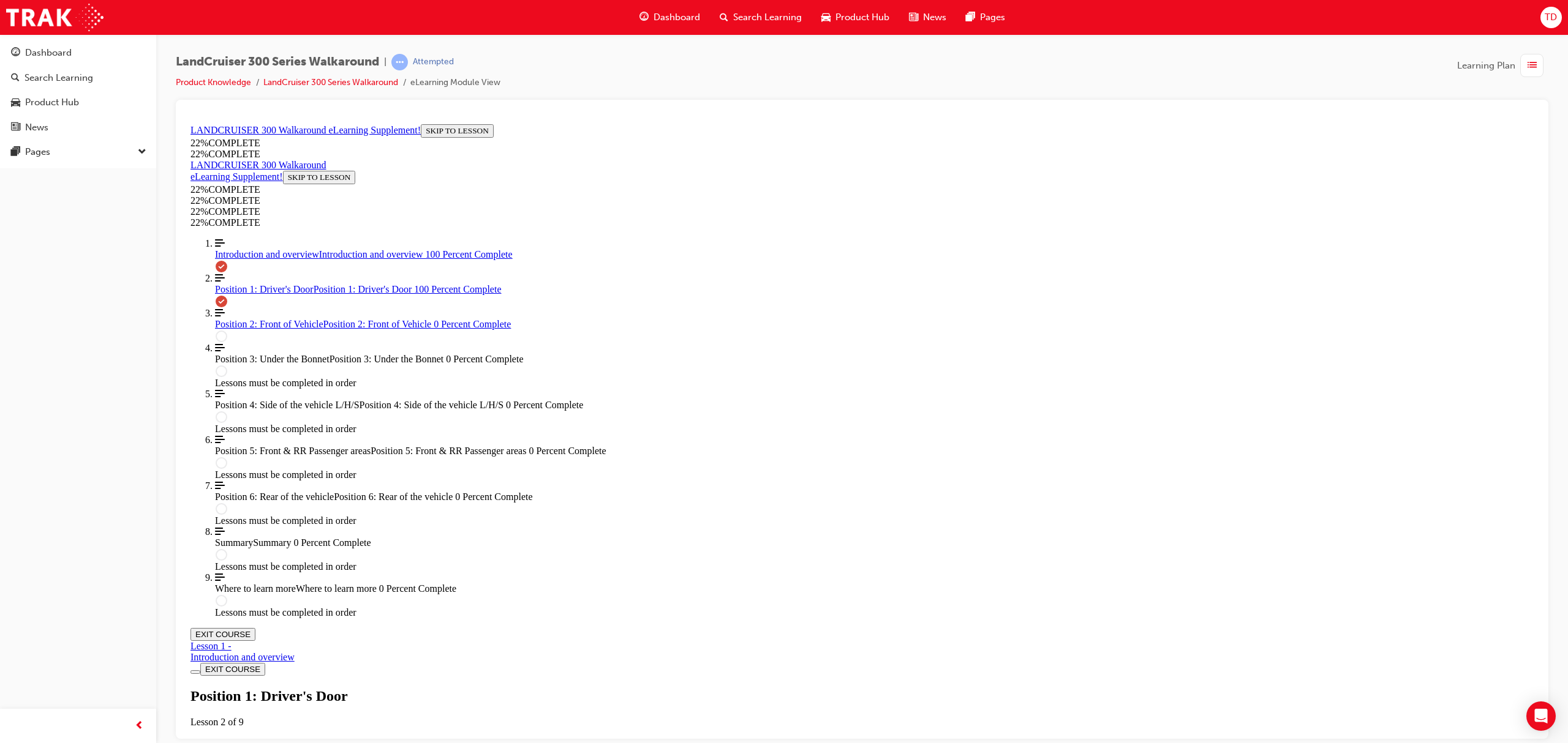
scroll to position [1756, 0]
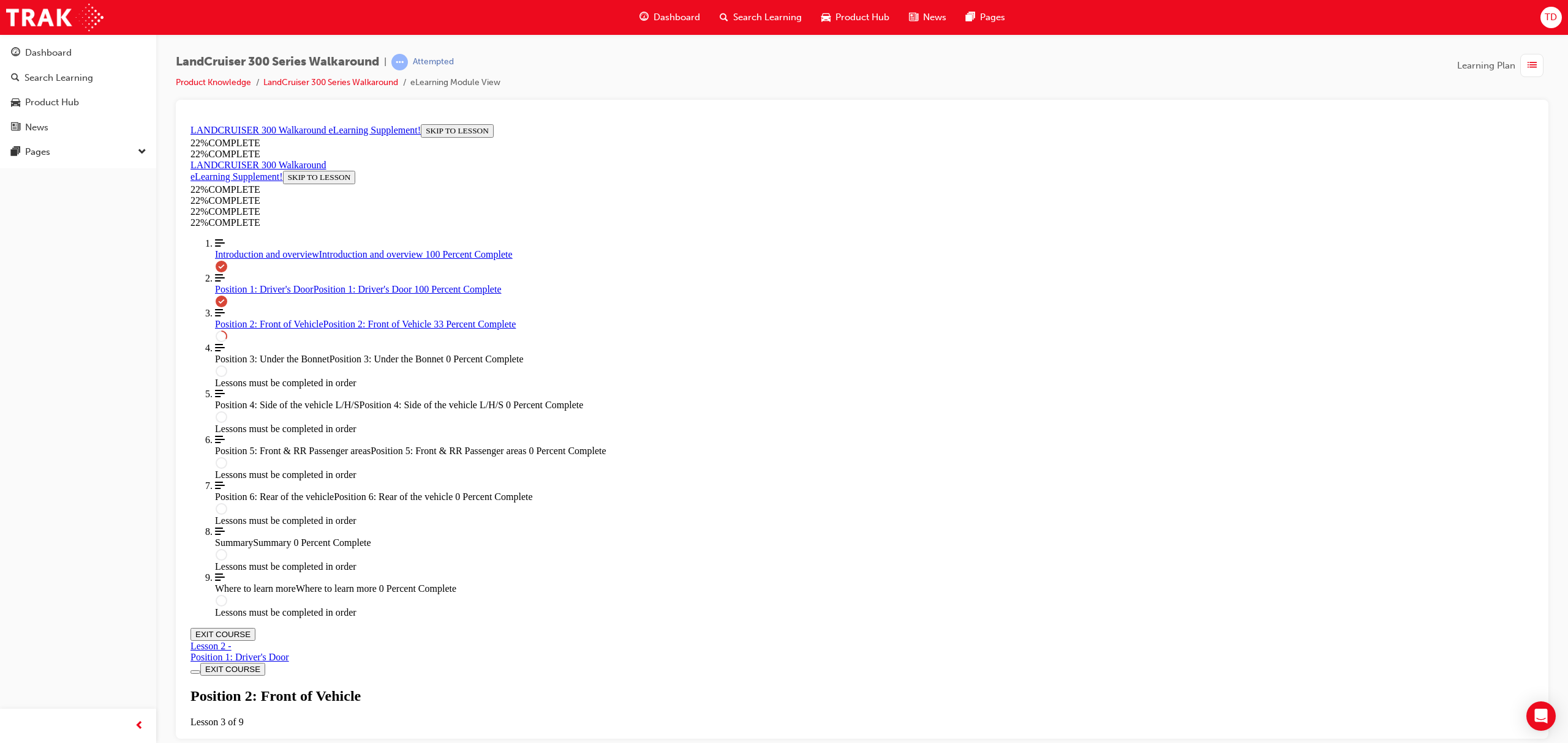
drag, startPoint x: 971, startPoint y: 191, endPoint x: 969, endPoint y: 199, distance: 8.2
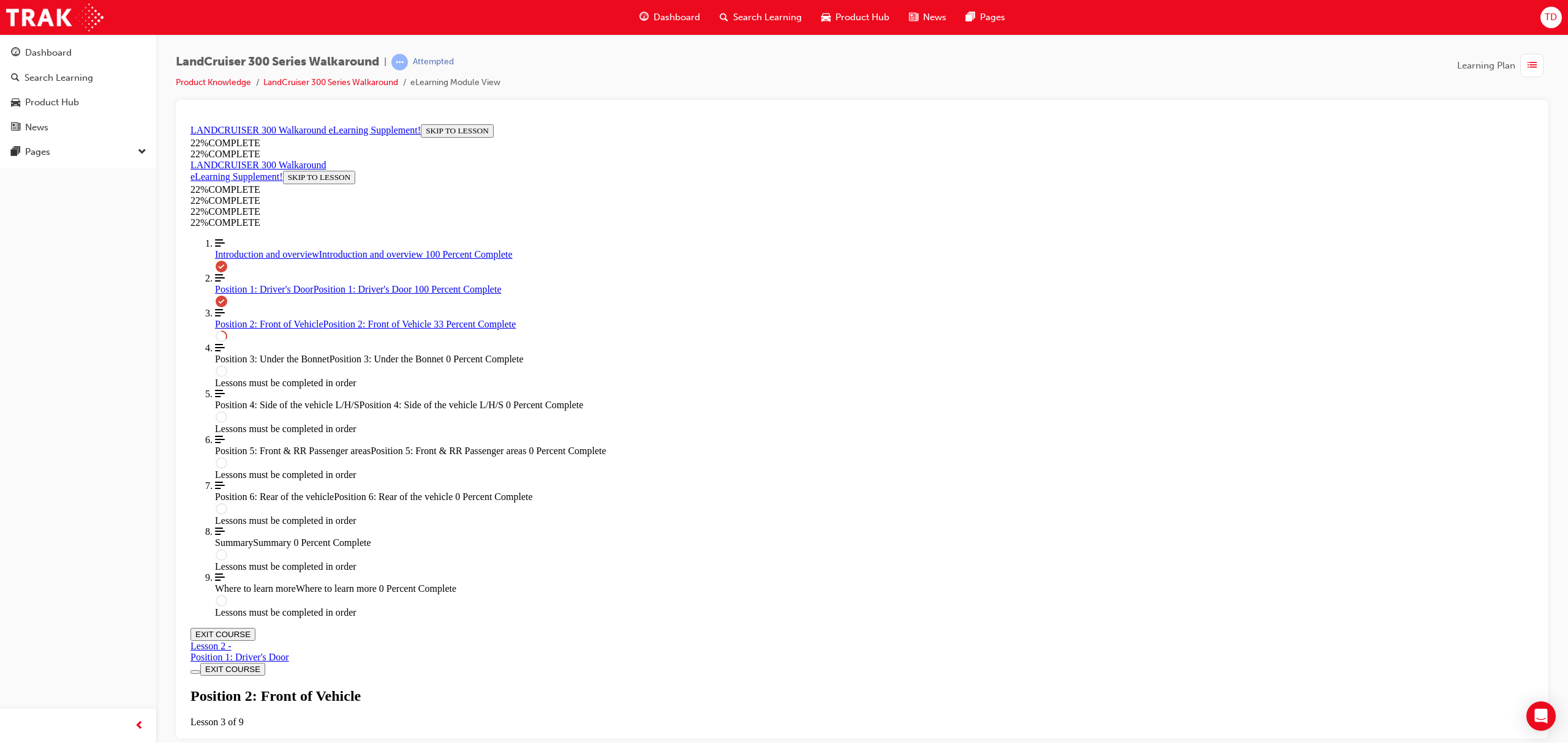
drag, startPoint x: 1096, startPoint y: 169, endPoint x: 961, endPoint y: 306, distance: 192.3
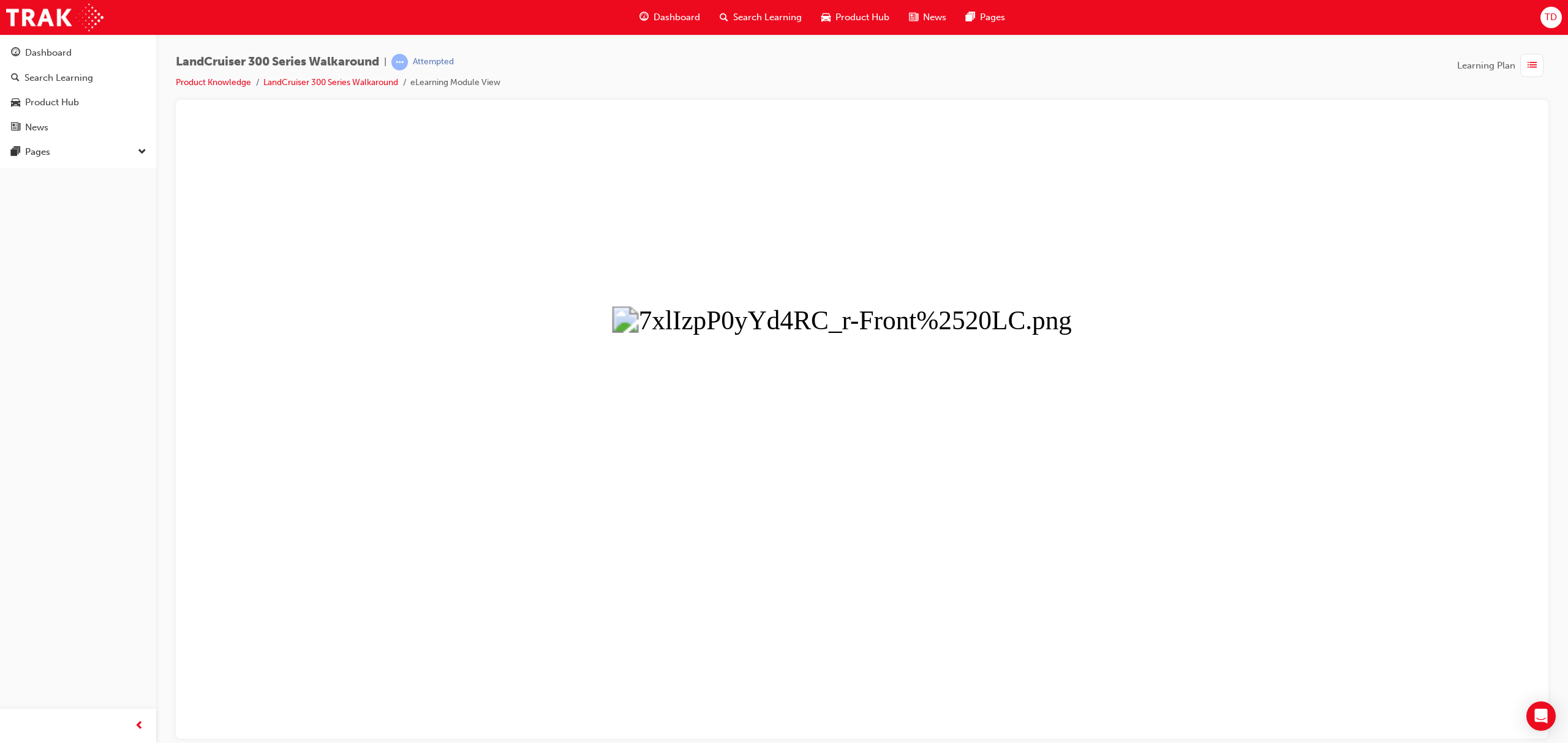
click at [953, 240] on button "Unzoom image" at bounding box center [862, 428] width 1353 height 620
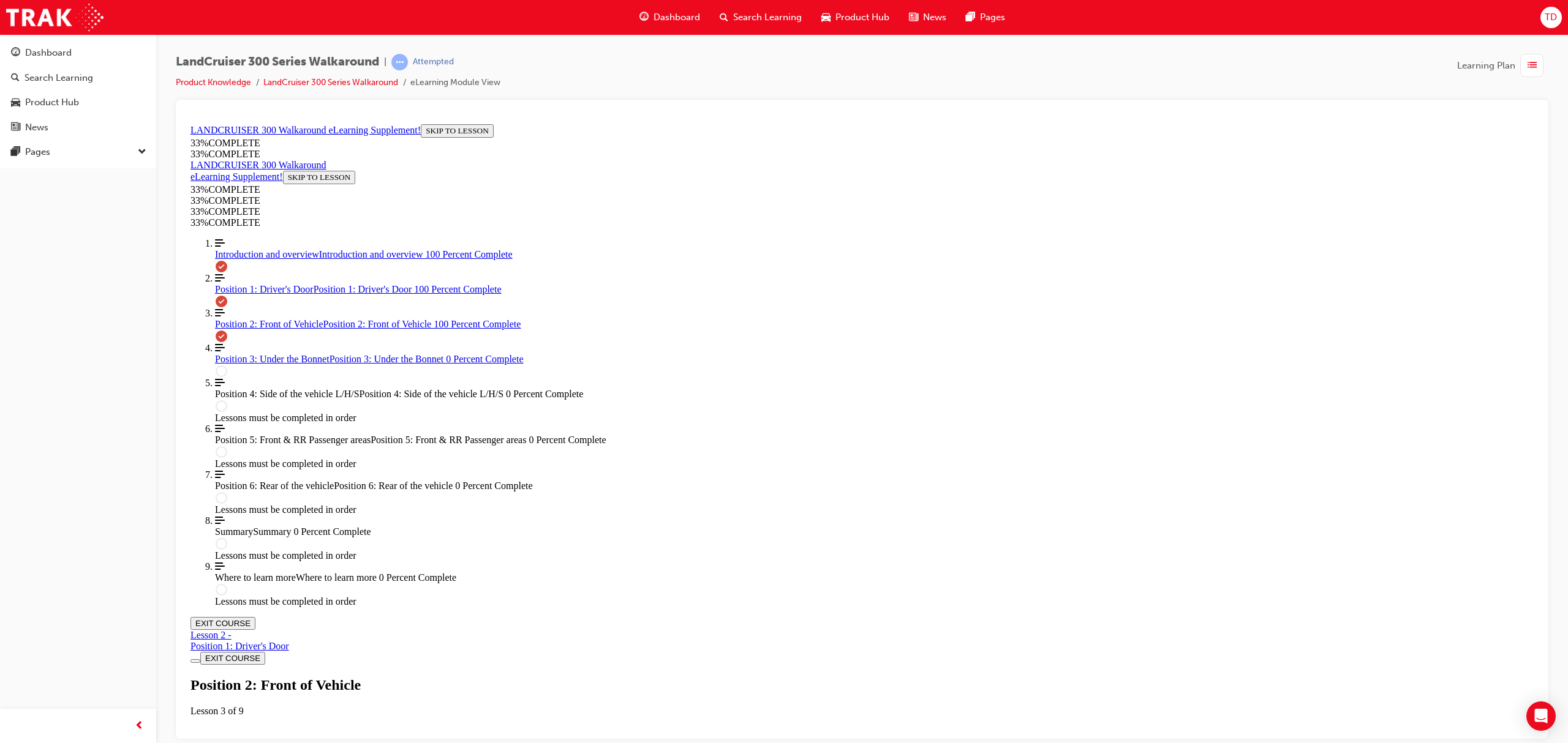
scroll to position [1444, 0]
